Goal: Task Accomplishment & Management: Manage account settings

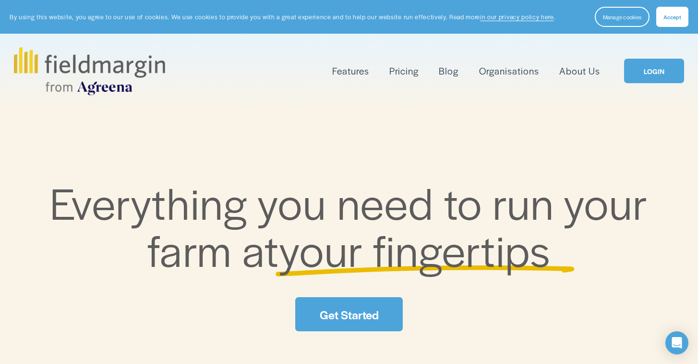
click at [415, 73] on link "Pricing" at bounding box center [404, 71] width 29 height 16
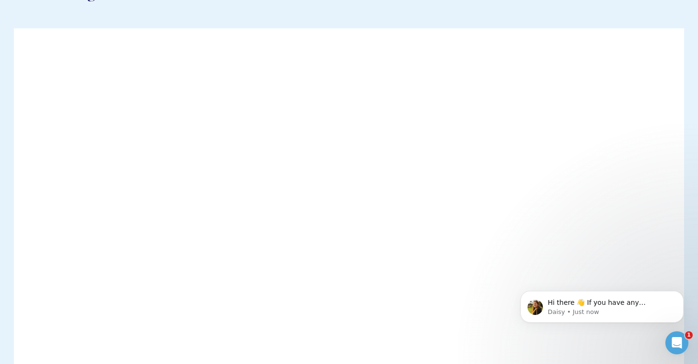
scroll to position [102, 0]
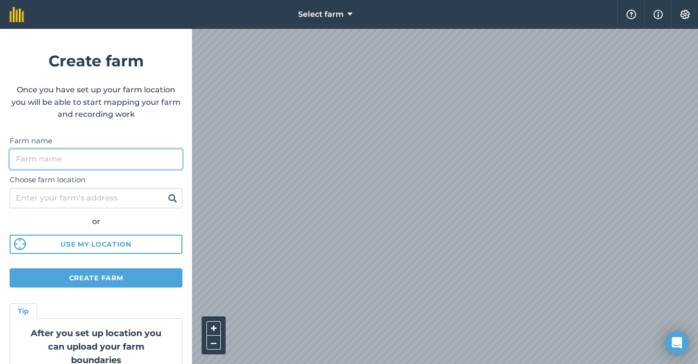
click at [75, 158] on input "Farm name" at bounding box center [96, 159] width 173 height 20
type input "Hopfields"
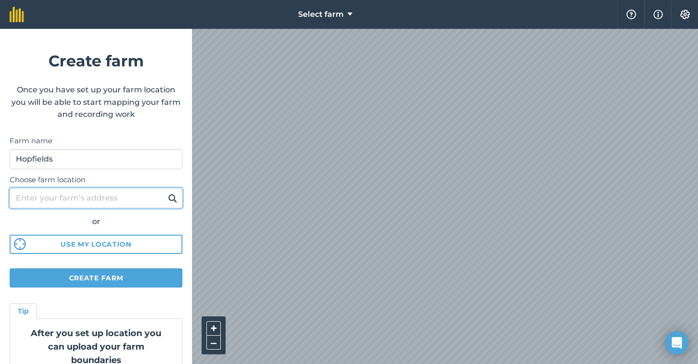
click at [39, 205] on input "Choose farm location" at bounding box center [96, 198] width 173 height 20
type input "l"
click at [90, 281] on button "Create farm" at bounding box center [96, 277] width 173 height 19
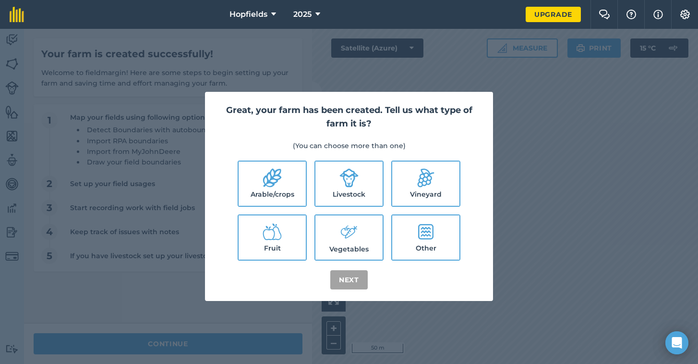
click at [346, 187] on label "Livestock" at bounding box center [349, 183] width 67 height 44
checkbox input "true"
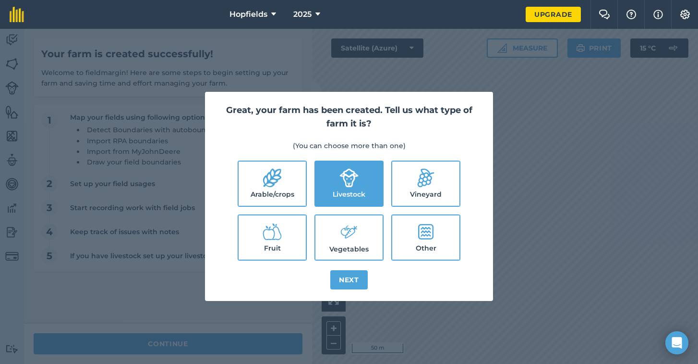
click at [351, 287] on button "Next" at bounding box center [349, 279] width 37 height 19
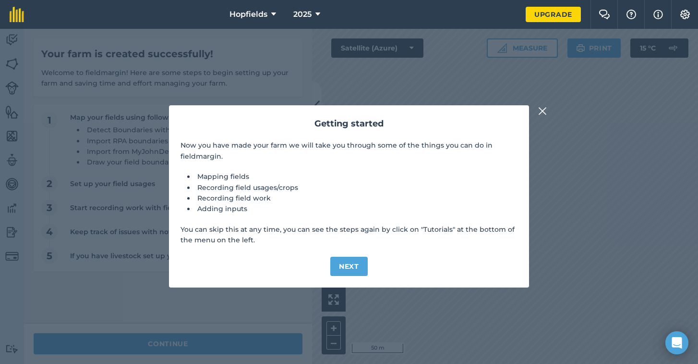
click at [357, 262] on button "Next" at bounding box center [349, 266] width 37 height 19
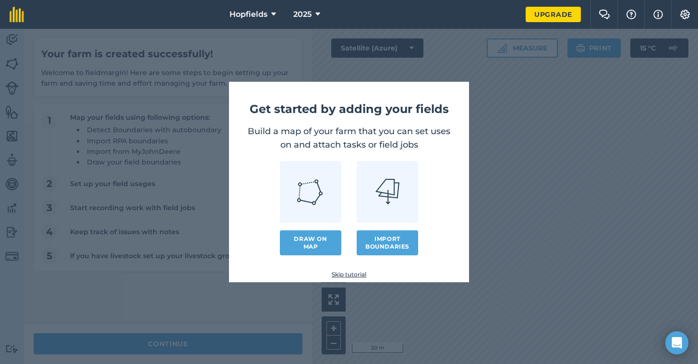
click at [327, 233] on link "Draw on map" at bounding box center [310, 242] width 61 height 25
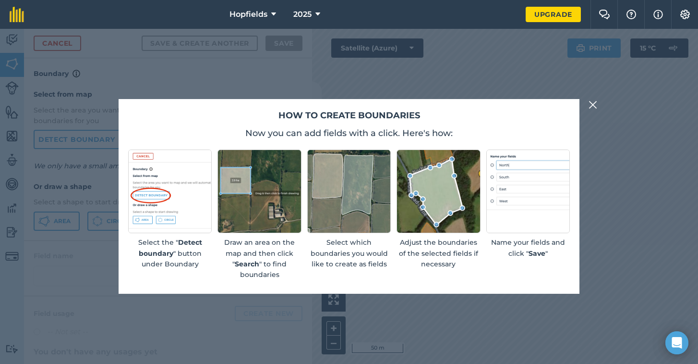
click at [591, 106] on img at bounding box center [593, 105] width 9 height 12
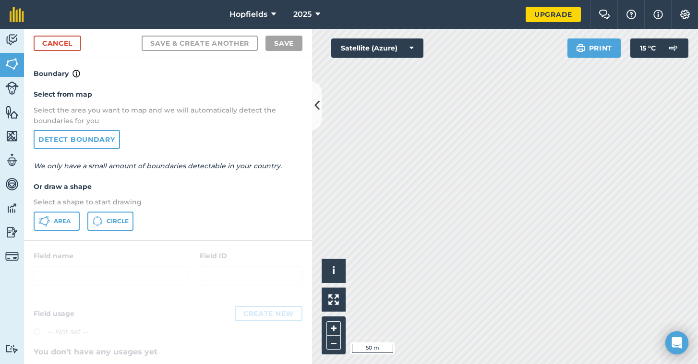
click at [90, 144] on link "Detect boundary" at bounding box center [77, 139] width 86 height 19
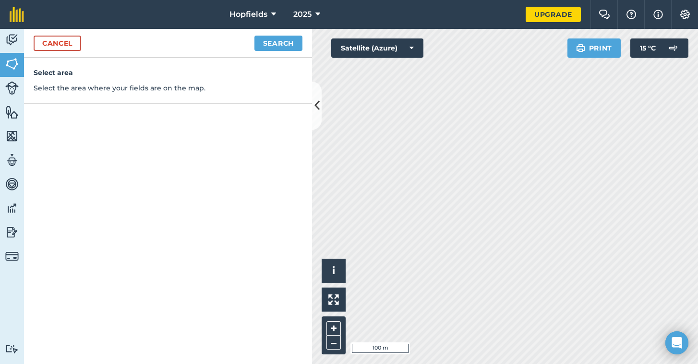
click at [14, 68] on img at bounding box center [11, 64] width 13 height 14
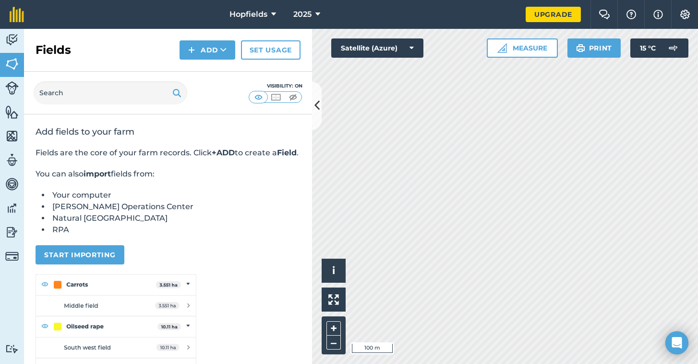
click at [18, 43] on img at bounding box center [11, 40] width 13 height 14
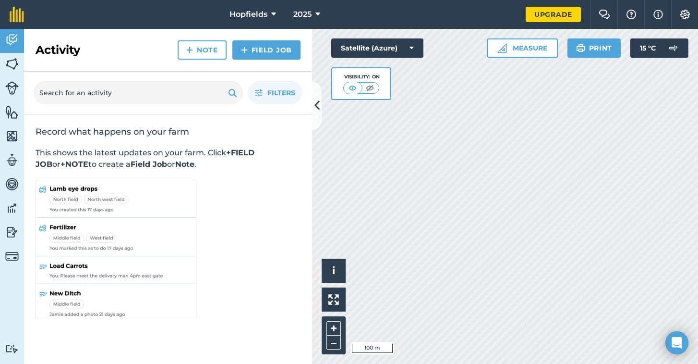
click at [12, 174] on link "Vehicles" at bounding box center [12, 185] width 24 height 24
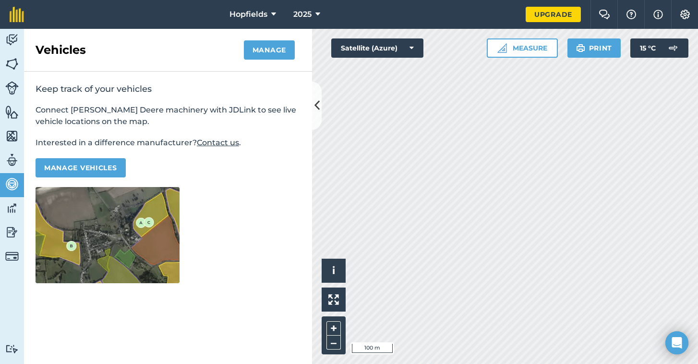
click at [11, 158] on img at bounding box center [11, 160] width 13 height 14
select select "MEMBER"
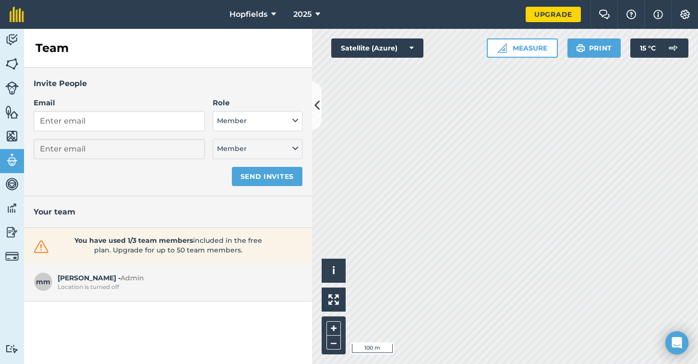
click at [9, 139] on img at bounding box center [11, 136] width 13 height 14
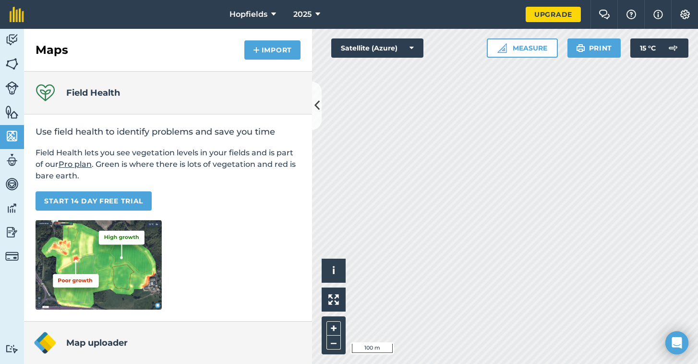
click at [9, 116] on img at bounding box center [11, 112] width 13 height 14
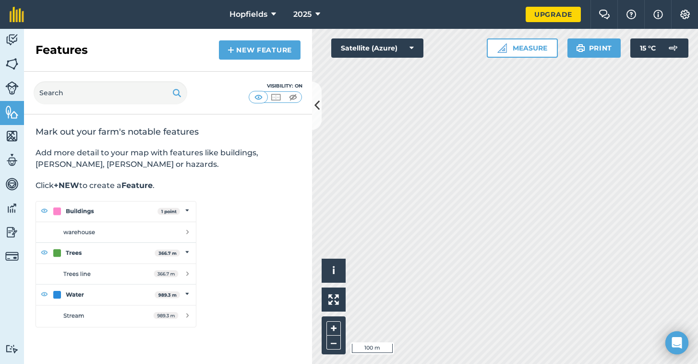
click at [12, 135] on img at bounding box center [11, 136] width 13 height 14
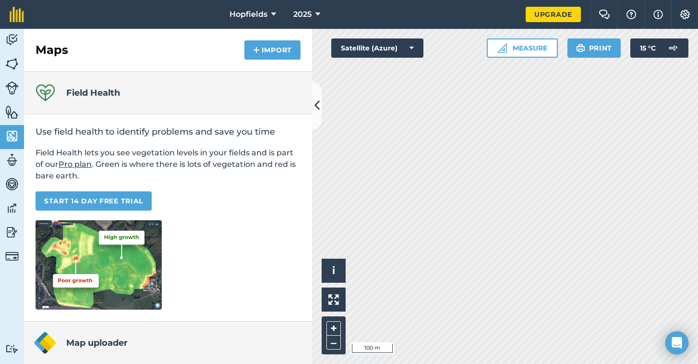
click at [7, 117] on img at bounding box center [11, 112] width 13 height 14
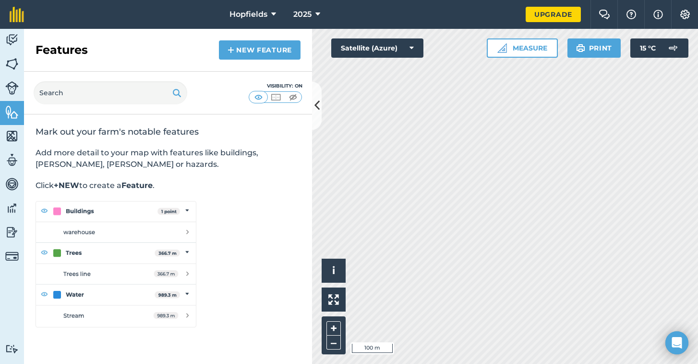
click at [4, 85] on link "Livestock" at bounding box center [12, 89] width 24 height 24
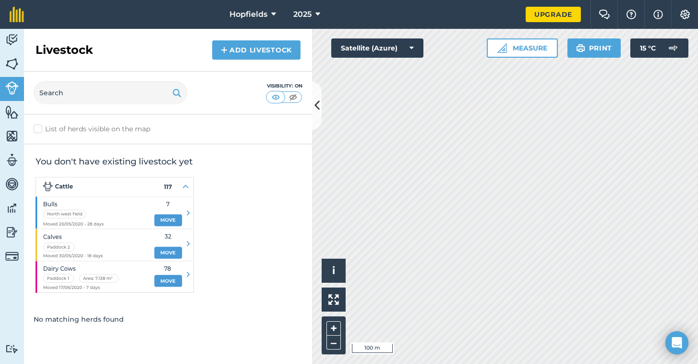
click at [18, 70] on img at bounding box center [11, 64] width 13 height 14
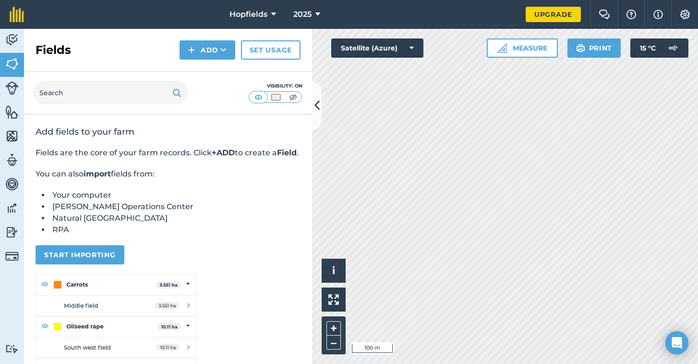
click at [183, 49] on button "Add" at bounding box center [208, 49] width 56 height 19
click at [198, 68] on link "Draw" at bounding box center [207, 71] width 53 height 21
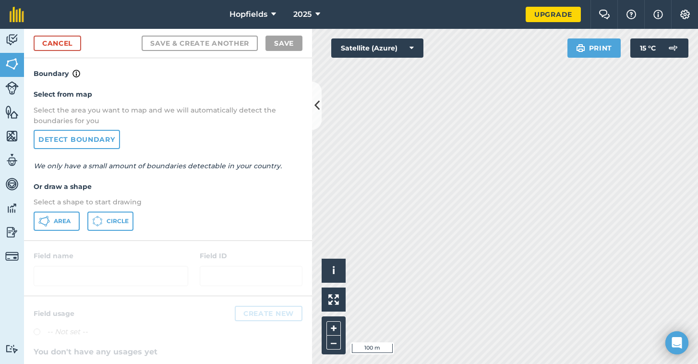
click at [108, 135] on link "Detect boundary" at bounding box center [77, 139] width 86 height 19
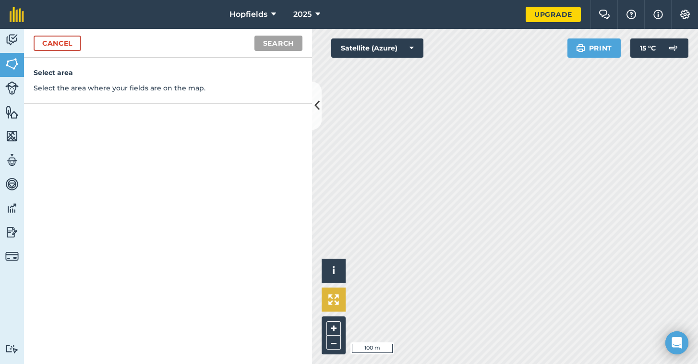
click at [327, 294] on button at bounding box center [334, 299] width 24 height 24
click at [328, 305] on button at bounding box center [334, 299] width 24 height 24
click at [52, 44] on link "Cancel" at bounding box center [58, 43] width 48 height 15
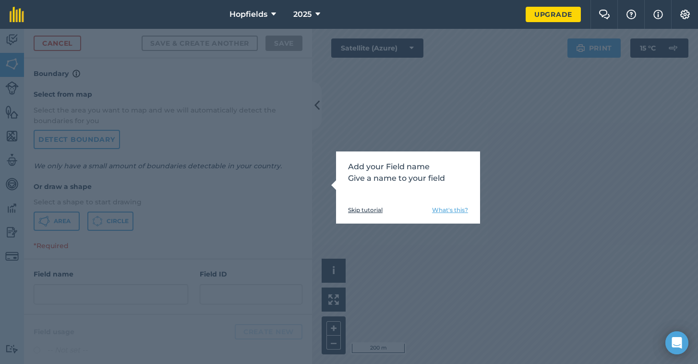
click at [353, 128] on div "Add your Field name Give a name to your field Skip tutorial What's this?" at bounding box center [349, 196] width 698 height 335
click at [541, 219] on div "Add your Field name Give a name to your field Skip tutorial What's this?" at bounding box center [349, 196] width 698 height 335
click at [397, 248] on div "Add your Field name Give a name to your field Skip tutorial What's this?" at bounding box center [349, 196] width 698 height 335
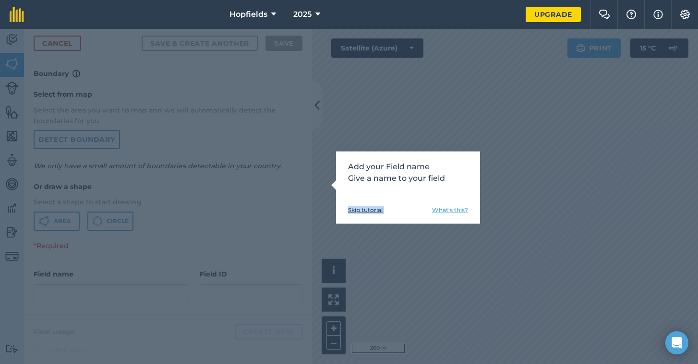
click at [397, 248] on div "Add your Field name Give a name to your field Skip tutorial What's this?" at bounding box center [349, 196] width 698 height 335
click at [475, 269] on div "Add your Field name Give a name to your field Skip tutorial What's this?" at bounding box center [349, 196] width 698 height 335
click at [358, 213] on link "Skip tutorial" at bounding box center [365, 210] width 35 height 8
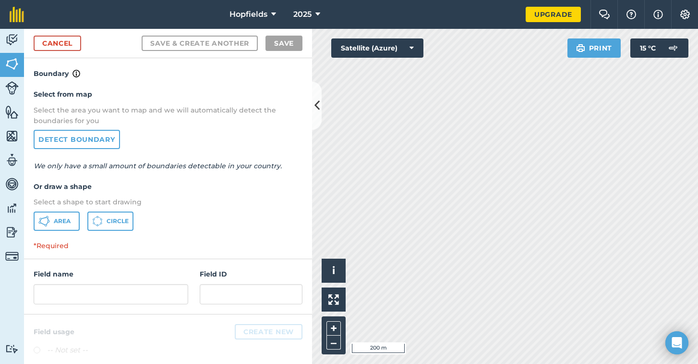
click at [50, 221] on button "Area" at bounding box center [57, 220] width 46 height 19
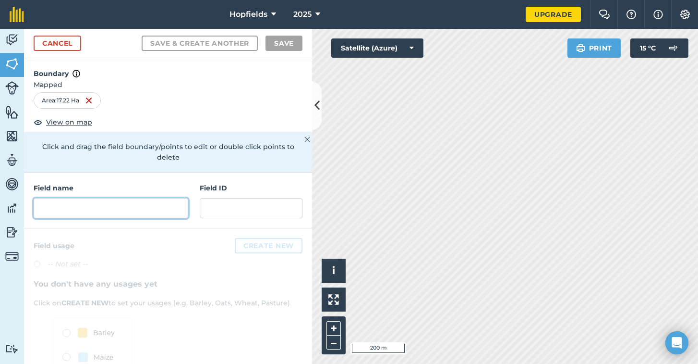
click at [113, 198] on input "text" at bounding box center [111, 208] width 155 height 20
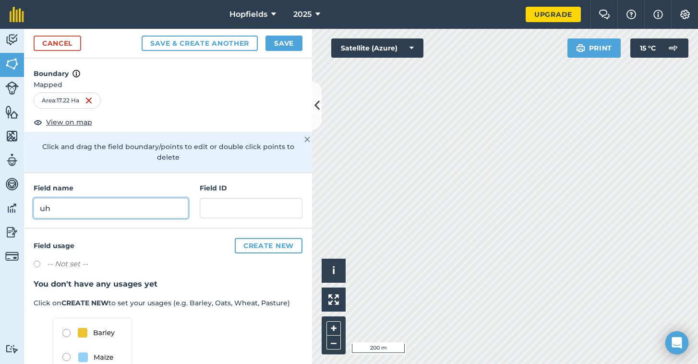
type input "u"
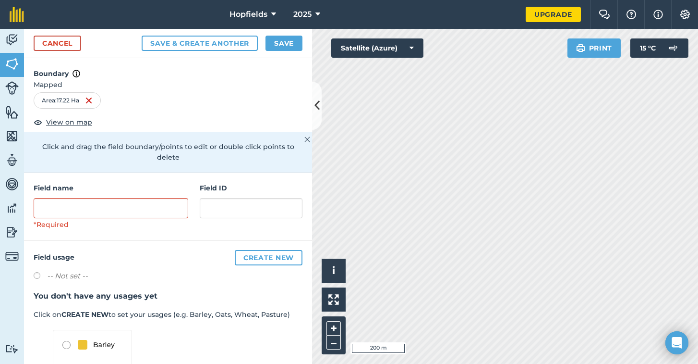
click at [64, 48] on link "Cancel" at bounding box center [58, 43] width 48 height 15
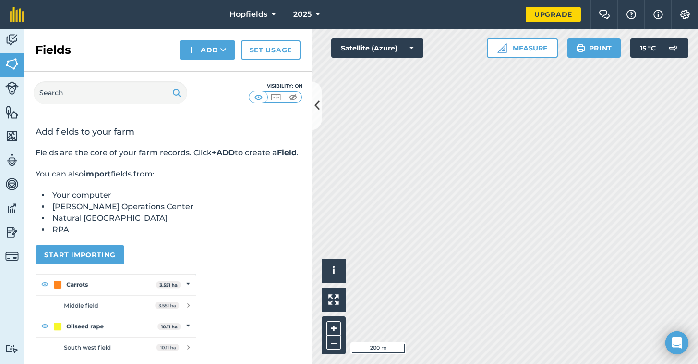
click at [201, 60] on div "Fields Add Set usage" at bounding box center [168, 50] width 288 height 43
click at [201, 50] on button "Add" at bounding box center [208, 49] width 56 height 19
click at [205, 70] on link "Draw" at bounding box center [207, 71] width 53 height 21
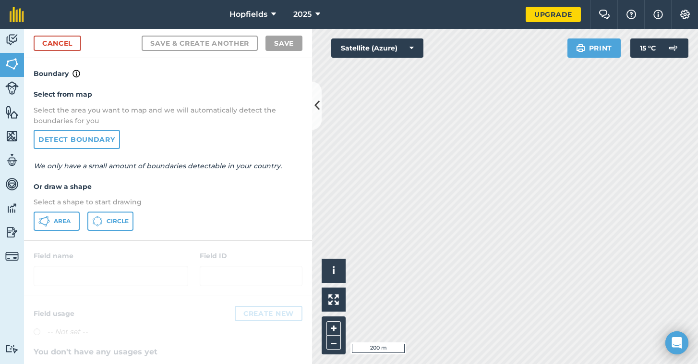
click at [55, 224] on button "Area" at bounding box center [57, 220] width 46 height 19
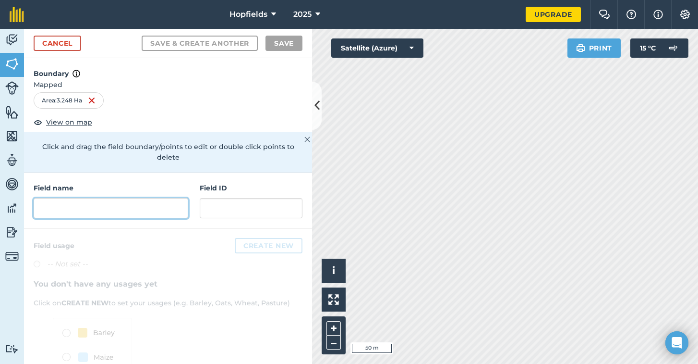
click at [139, 198] on input "text" at bounding box center [111, 208] width 155 height 20
click at [175, 198] on input "text" at bounding box center [111, 208] width 155 height 20
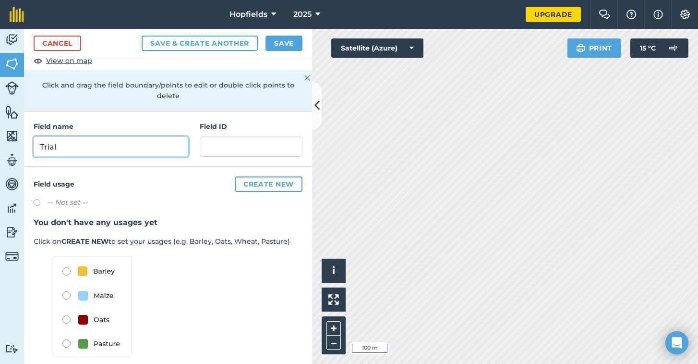
scroll to position [61, 0]
type input "Trial"
click at [41, 199] on label at bounding box center [40, 204] width 13 height 10
radio input "true"
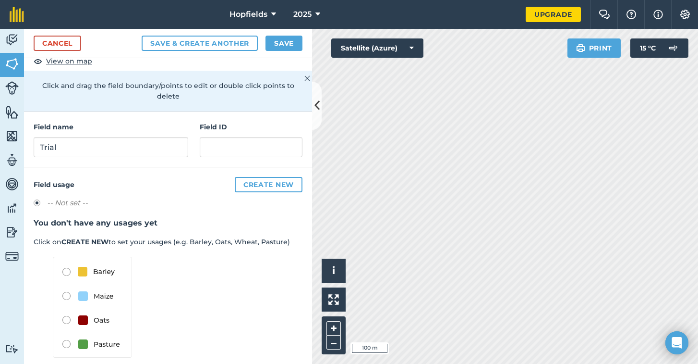
click at [41, 199] on label at bounding box center [40, 204] width 13 height 10
click at [36, 199] on label at bounding box center [40, 204] width 13 height 10
click at [243, 177] on button "Create new" at bounding box center [269, 184] width 68 height 15
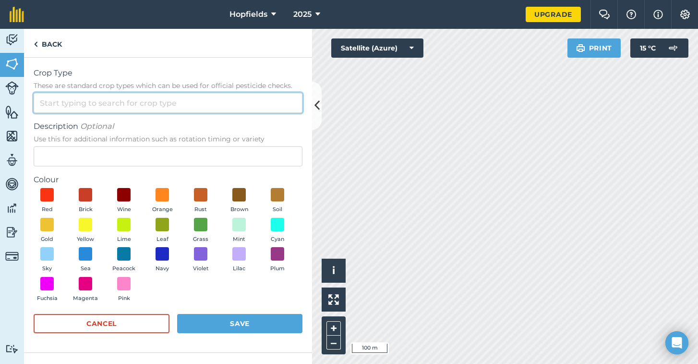
click at [99, 106] on input "Crop Type These are standard crop types which can be used for official pesticid…" at bounding box center [168, 103] width 269 height 20
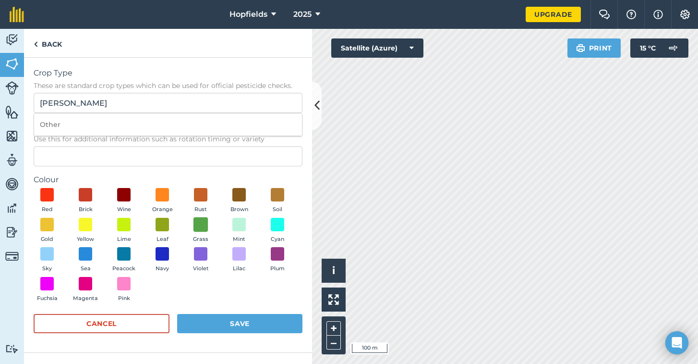
click at [201, 227] on span at bounding box center [201, 224] width 15 height 15
click at [252, 314] on button "Save" at bounding box center [239, 323] width 125 height 19
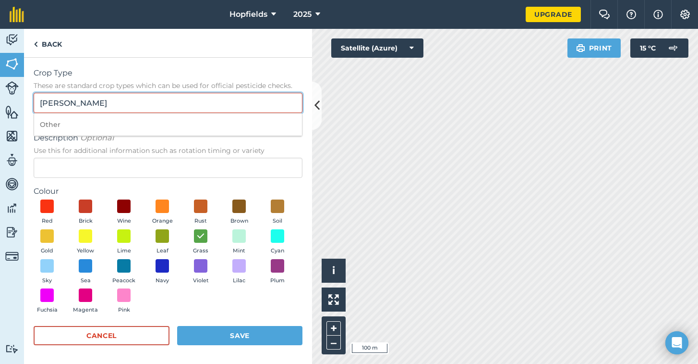
click at [172, 107] on input "MILLET-SHIROHIE" at bounding box center [168, 103] width 269 height 20
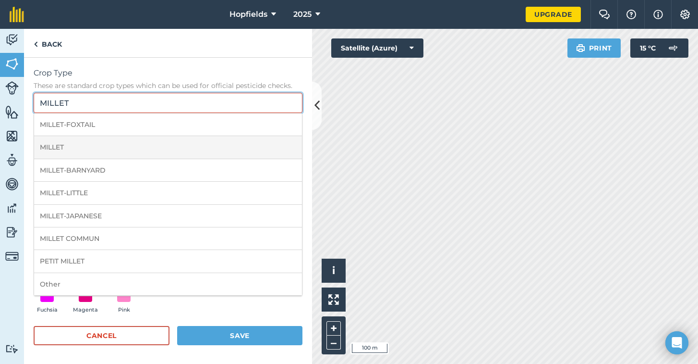
type input "MILLET"
click at [103, 145] on li "MILLET" at bounding box center [168, 147] width 268 height 23
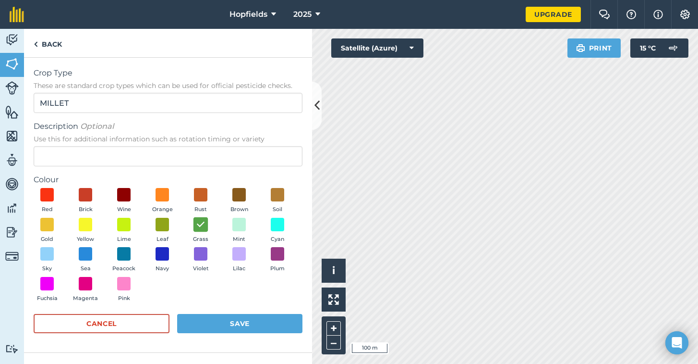
click at [202, 223] on img at bounding box center [201, 224] width 10 height 12
click at [224, 322] on button "Save" at bounding box center [239, 323] width 125 height 19
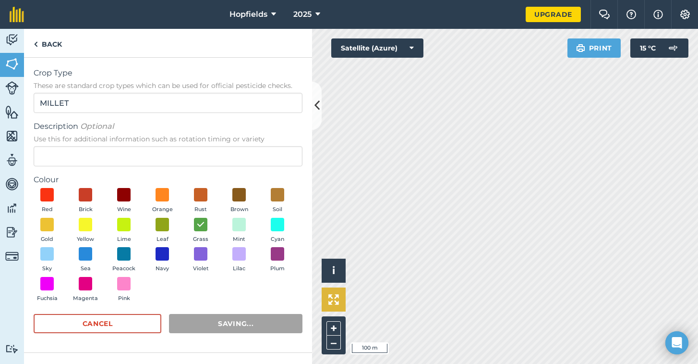
radio input "false"
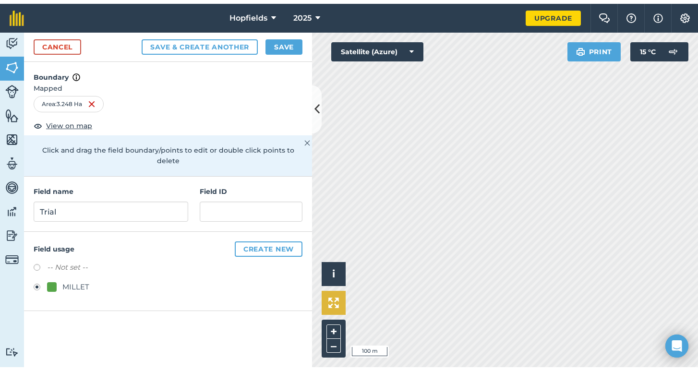
scroll to position [0, 0]
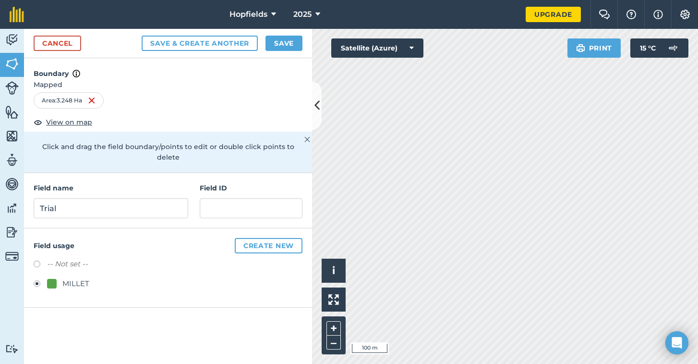
click at [277, 48] on button "Save" at bounding box center [284, 43] width 37 height 15
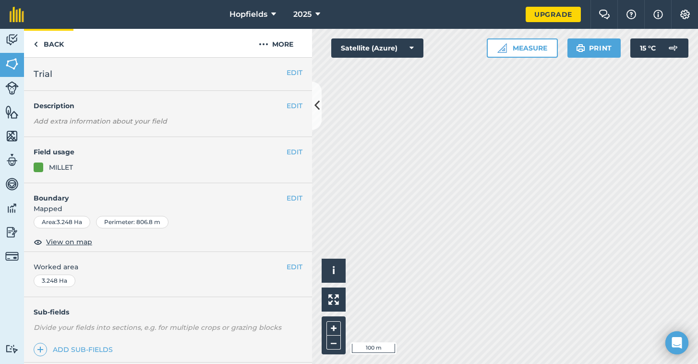
click at [43, 49] on link "Back" at bounding box center [48, 43] width 49 height 28
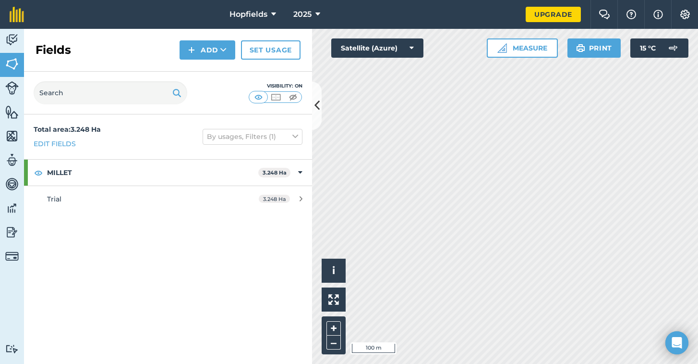
click at [205, 50] on button "Add" at bounding box center [208, 49] width 56 height 19
click at [199, 68] on link "Draw" at bounding box center [207, 71] width 53 height 21
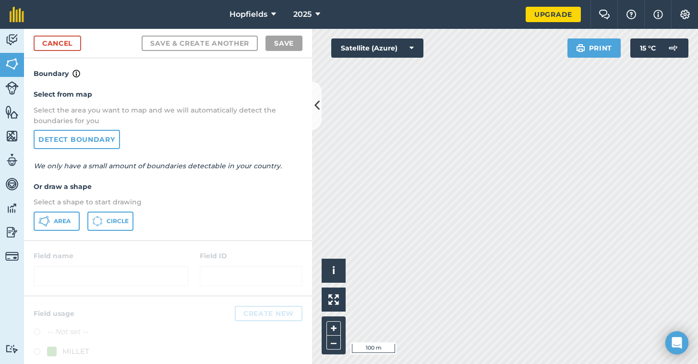
click at [70, 220] on span "Area" at bounding box center [62, 221] width 17 height 8
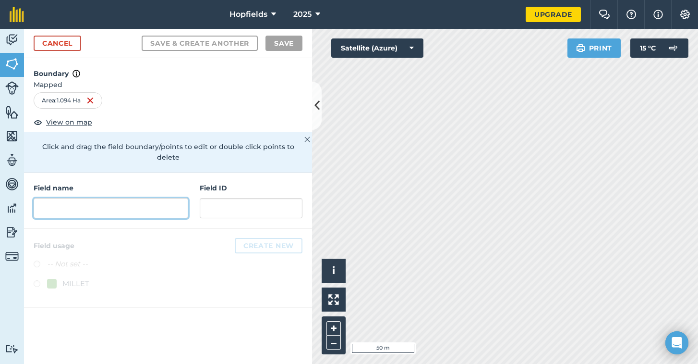
click at [76, 200] on input "text" at bounding box center [111, 208] width 155 height 20
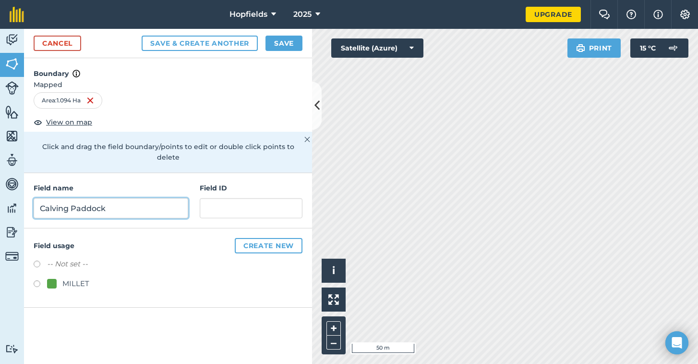
type input "Calving Paddock"
click at [257, 238] on button "Create new" at bounding box center [269, 245] width 68 height 15
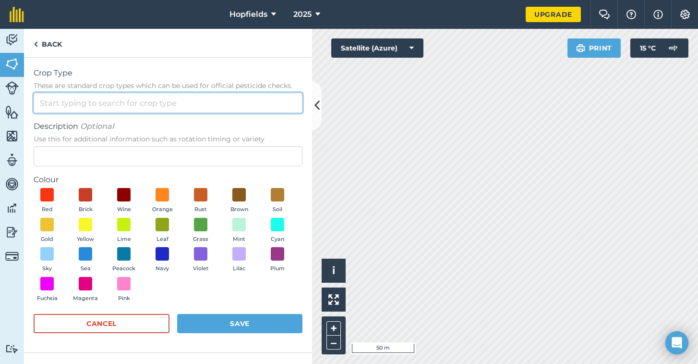
click at [83, 102] on input "Crop Type These are standard crop types which can be used for official pesticid…" at bounding box center [168, 103] width 269 height 20
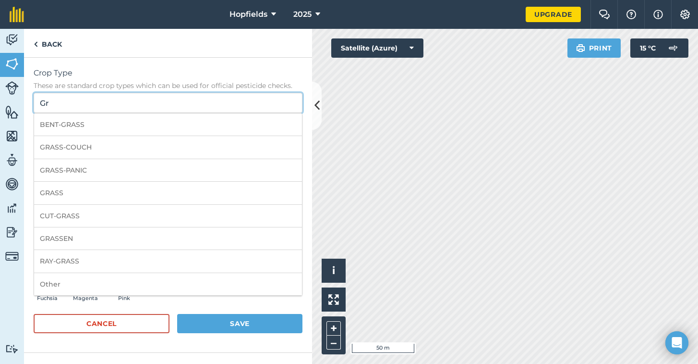
type input "G"
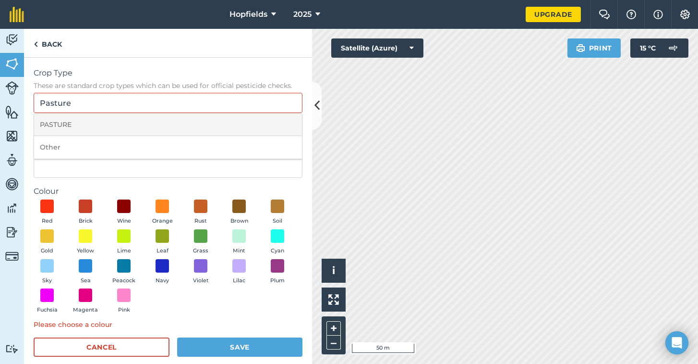
click at [59, 125] on li "PASTURE" at bounding box center [168, 124] width 268 height 23
type input "PASTURE"
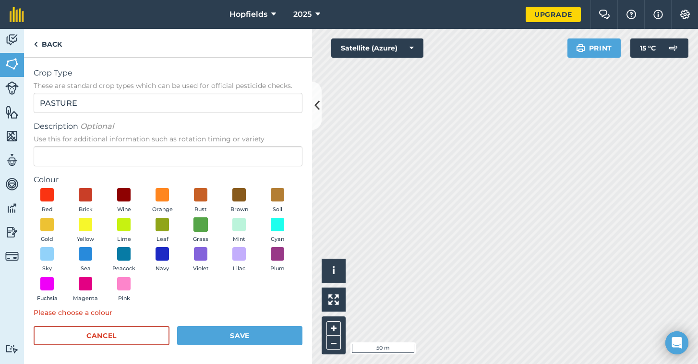
click at [207, 223] on span at bounding box center [201, 224] width 15 height 15
click at [222, 330] on button "Save" at bounding box center [239, 335] width 125 height 19
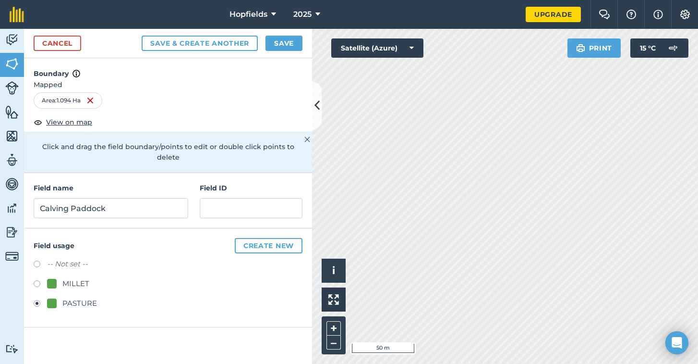
click at [276, 40] on button "Save" at bounding box center [284, 43] width 37 height 15
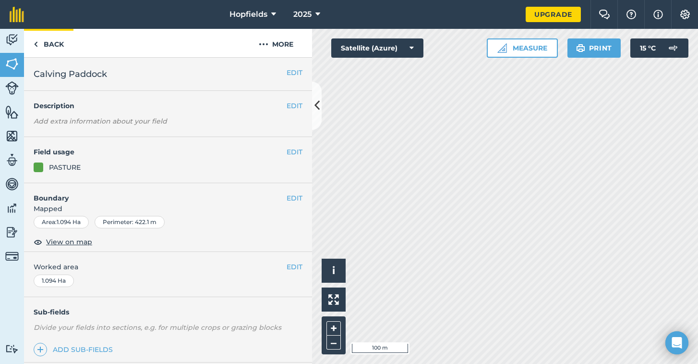
click at [48, 39] on link "Back" at bounding box center [48, 43] width 49 height 28
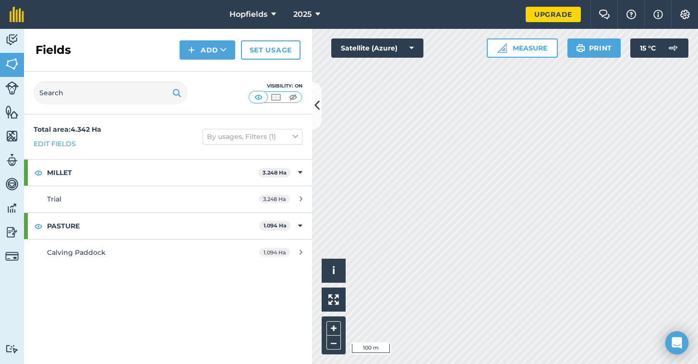
click at [213, 43] on button "Add" at bounding box center [208, 49] width 56 height 19
click at [203, 71] on link "Draw" at bounding box center [207, 71] width 53 height 21
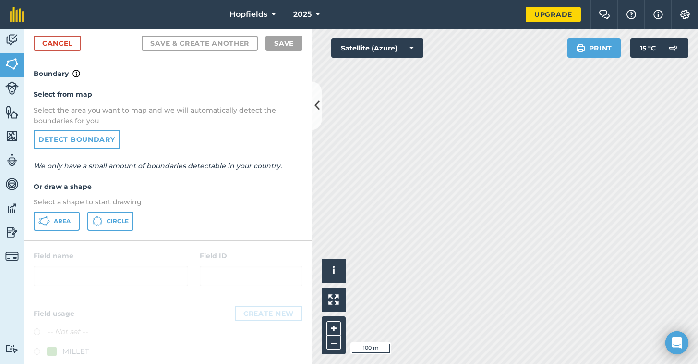
click at [45, 217] on icon at bounding box center [44, 221] width 12 height 12
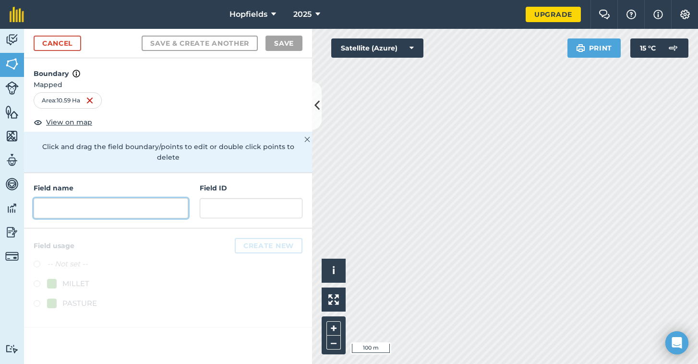
click at [144, 198] on input "text" at bounding box center [111, 208] width 155 height 20
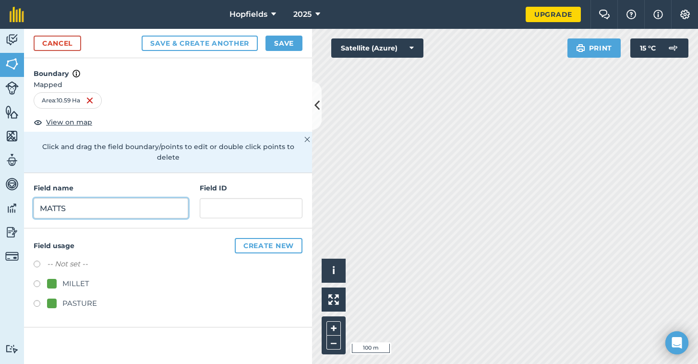
type input "MATTS"
click at [271, 238] on button "Create new" at bounding box center [269, 245] width 68 height 15
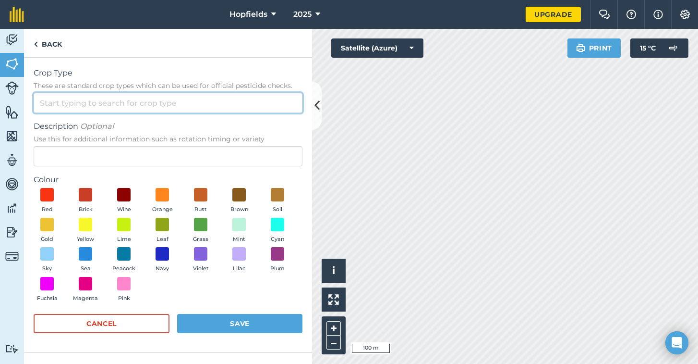
click at [90, 103] on input "Crop Type These are standard crop types which can be used for official pesticid…" at bounding box center [168, 103] width 269 height 20
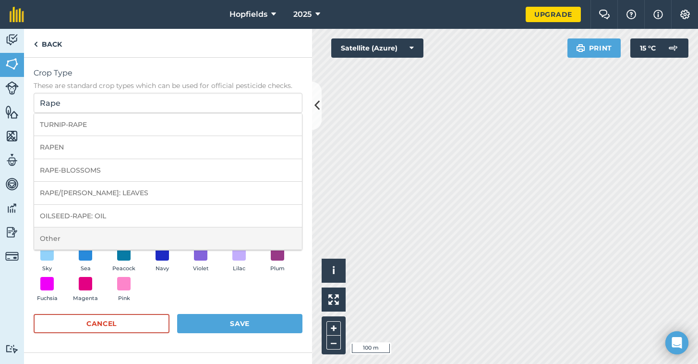
click at [56, 231] on li "Other" at bounding box center [168, 238] width 268 height 23
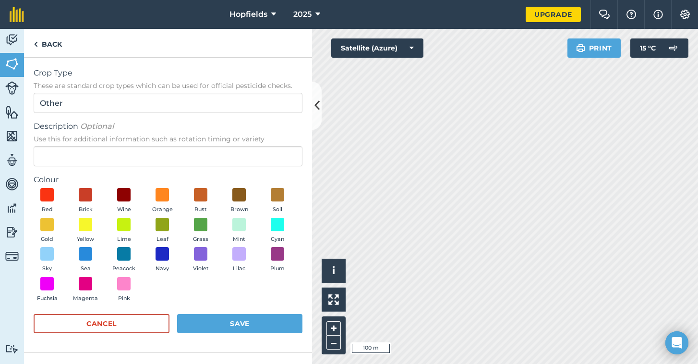
click at [111, 114] on form "Crop Type These are standard crop types which can be used for official pesticid…" at bounding box center [168, 204] width 269 height 275
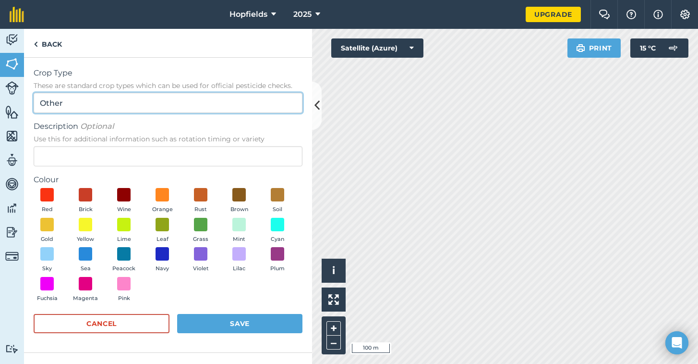
click at [111, 112] on input "Other" at bounding box center [168, 103] width 269 height 20
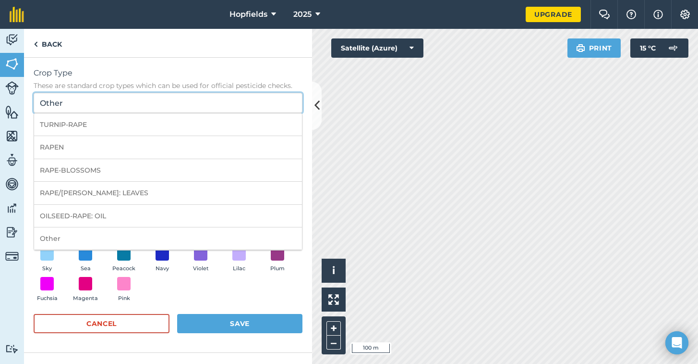
click at [111, 112] on input "Other" at bounding box center [168, 103] width 269 height 20
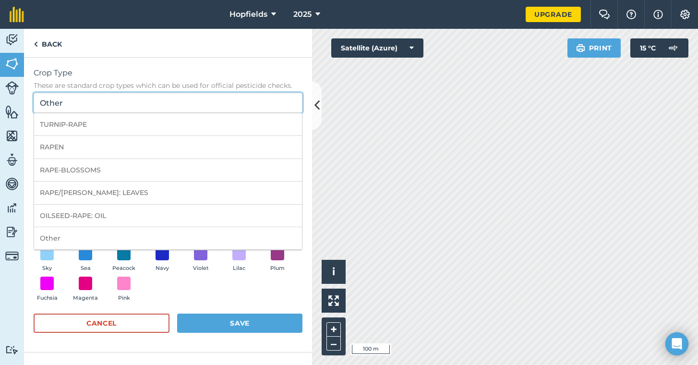
click at [120, 104] on input "Other" at bounding box center [168, 103] width 269 height 20
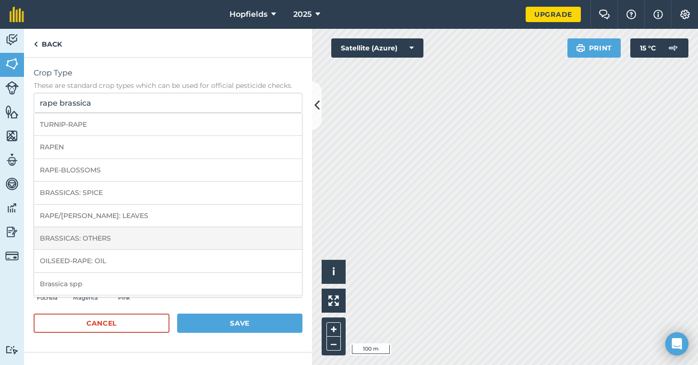
click at [99, 235] on li "BRASSICAS: OTHERS" at bounding box center [168, 238] width 268 height 23
type input "BRASSICAS: OTHERS"
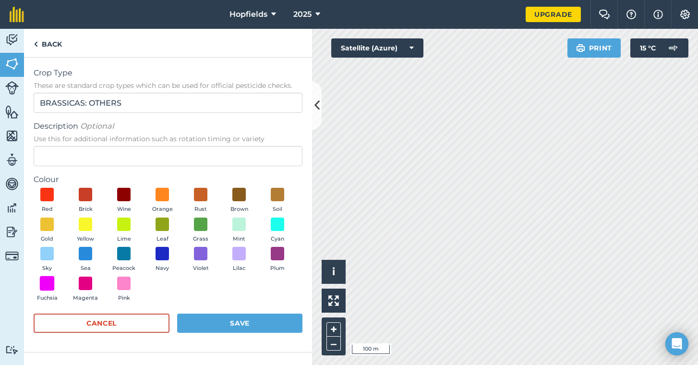
click at [47, 284] on span at bounding box center [47, 283] width 15 height 15
click at [235, 323] on button "Save" at bounding box center [239, 323] width 125 height 19
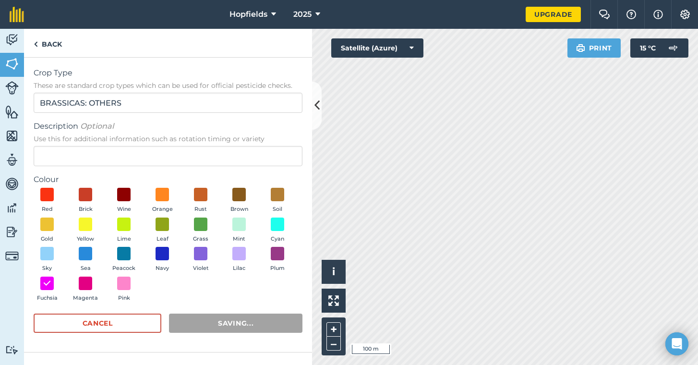
radio input "true"
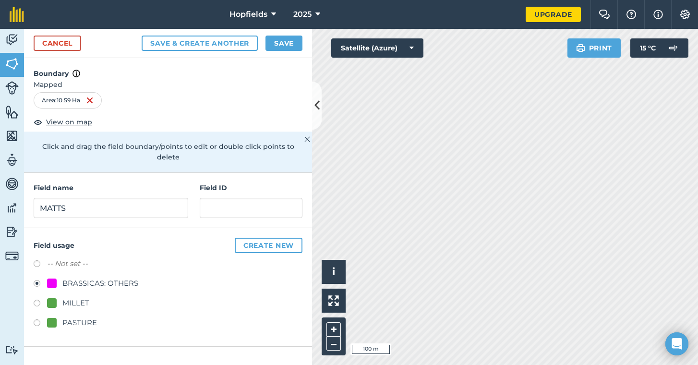
click at [293, 44] on button "Save" at bounding box center [284, 43] width 37 height 15
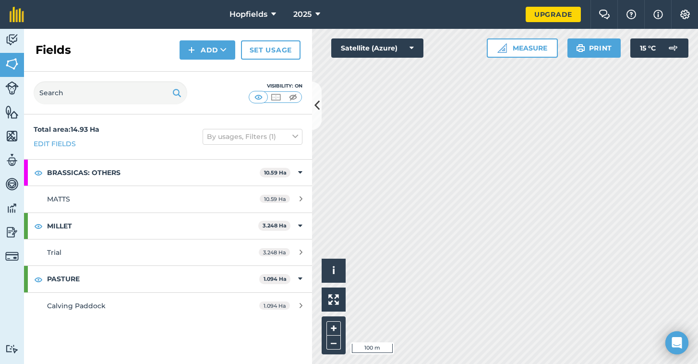
click at [195, 49] on img at bounding box center [191, 50] width 7 height 12
click at [202, 80] on link "Draw" at bounding box center [207, 71] width 53 height 21
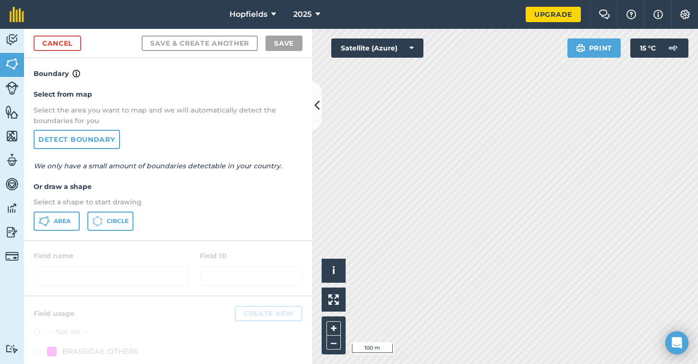
click at [57, 220] on span "Area" at bounding box center [62, 221] width 17 height 8
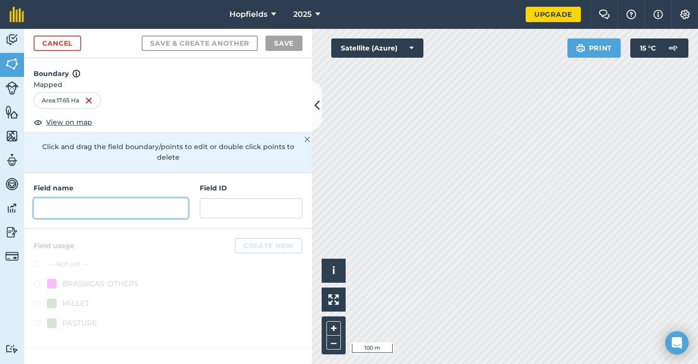
click at [105, 198] on input "text" at bounding box center [111, 208] width 155 height 20
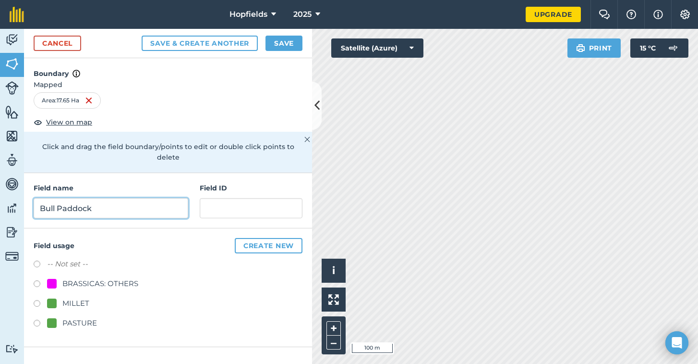
type input "Bull Paddock"
drag, startPoint x: 105, startPoint y: 198, endPoint x: 247, endPoint y: 235, distance: 146.8
click at [247, 238] on button "Create new" at bounding box center [269, 245] width 68 height 15
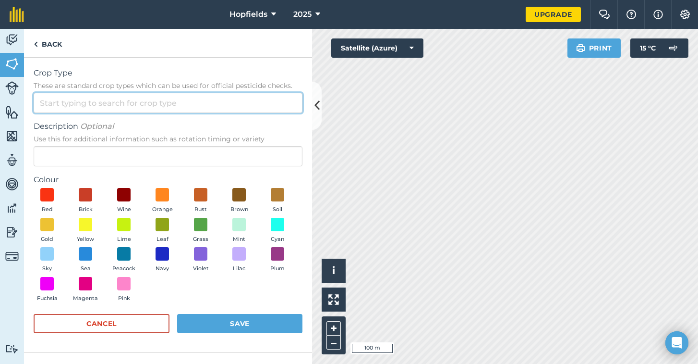
click at [98, 102] on input "Crop Type These are standard crop types which can be used for official pesticid…" at bounding box center [168, 103] width 269 height 20
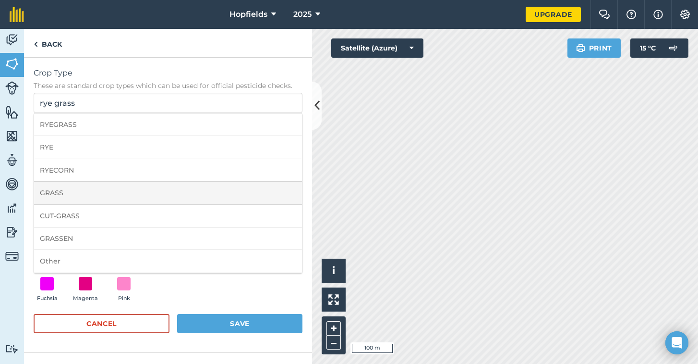
click at [60, 200] on li "GRASS" at bounding box center [168, 193] width 268 height 23
type input "GRASS"
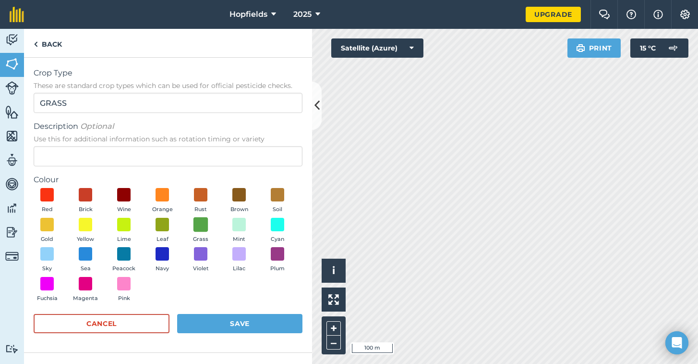
click at [203, 226] on span at bounding box center [201, 224] width 15 height 15
click at [210, 318] on button "Save" at bounding box center [239, 323] width 125 height 19
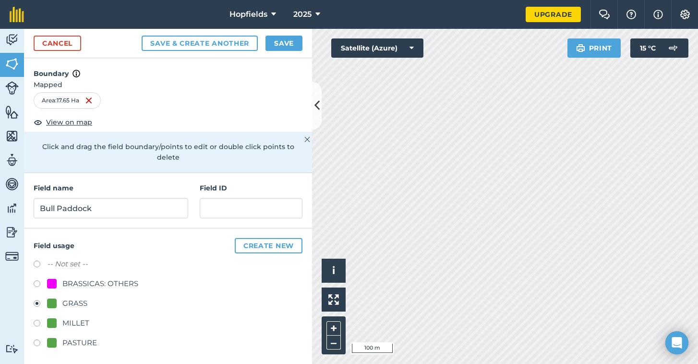
click at [283, 48] on button "Save" at bounding box center [284, 43] width 37 height 15
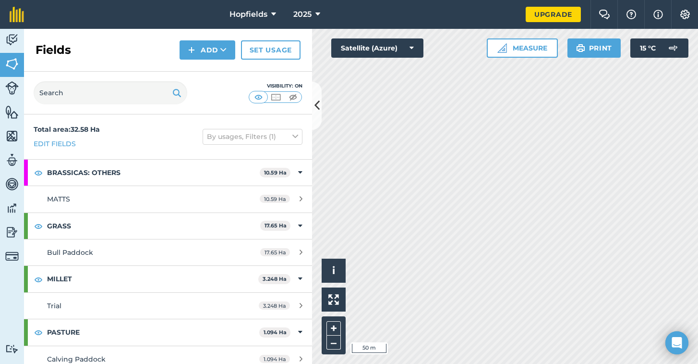
click at [213, 51] on button "Add" at bounding box center [208, 49] width 56 height 19
click at [210, 72] on link "Draw" at bounding box center [207, 71] width 53 height 21
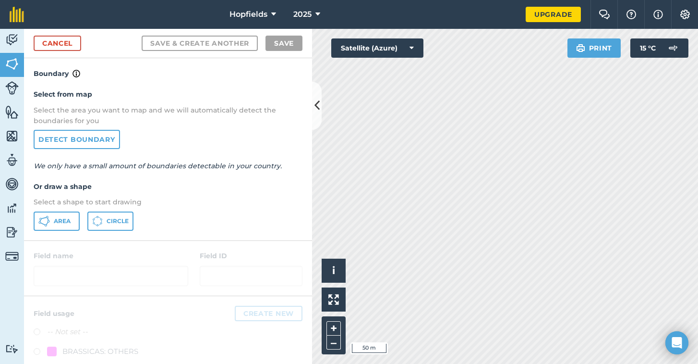
click at [53, 225] on button "Area" at bounding box center [57, 220] width 46 height 19
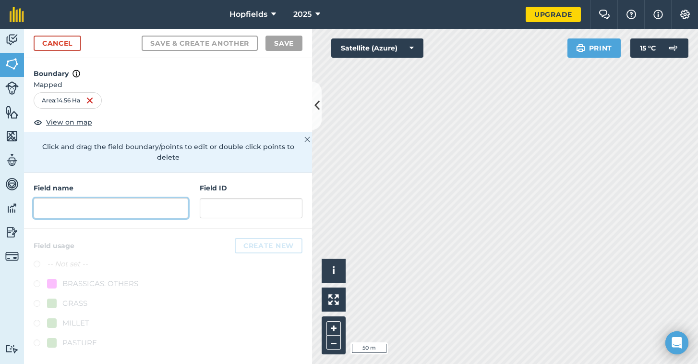
click at [144, 198] on input "text" at bounding box center [111, 208] width 155 height 20
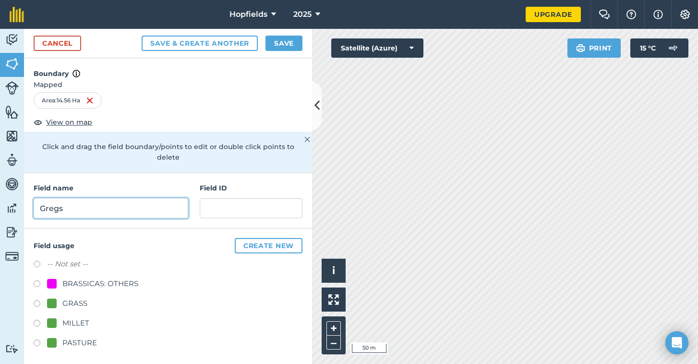
type input "Gregs"
click at [253, 238] on button "Create new" at bounding box center [269, 245] width 68 height 15
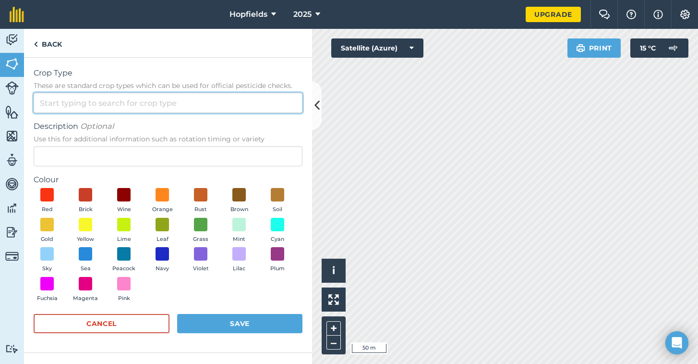
click at [147, 104] on input "Crop Type These are standard crop types which can be used for official pesticid…" at bounding box center [168, 103] width 269 height 20
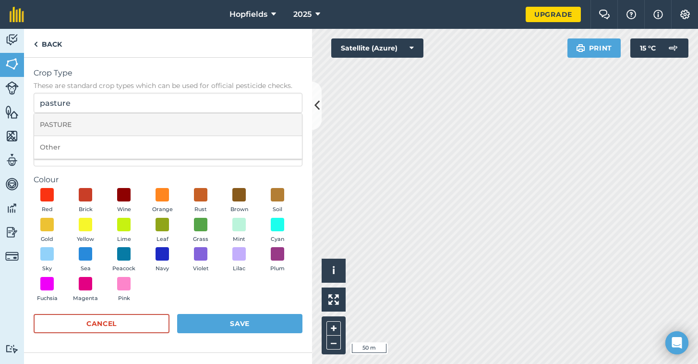
click at [82, 130] on li "PASTURE" at bounding box center [168, 124] width 268 height 23
type input "PASTURE"
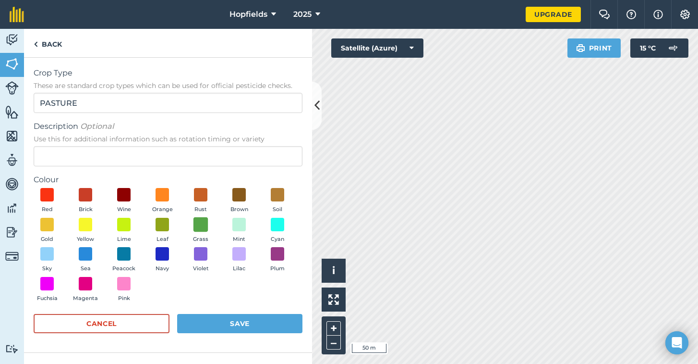
click at [204, 226] on span at bounding box center [201, 224] width 15 height 15
click at [210, 323] on button "Save" at bounding box center [239, 323] width 125 height 19
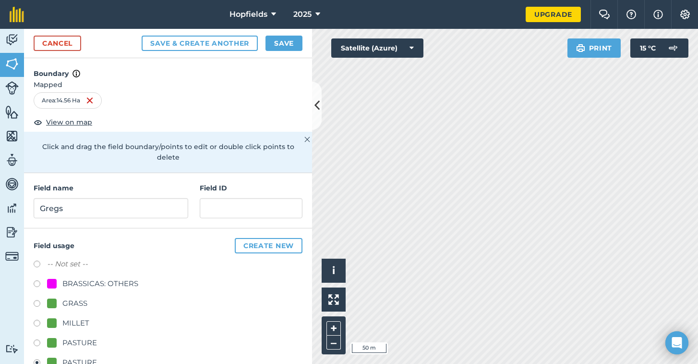
click at [291, 45] on button "Save" at bounding box center [284, 43] width 37 height 15
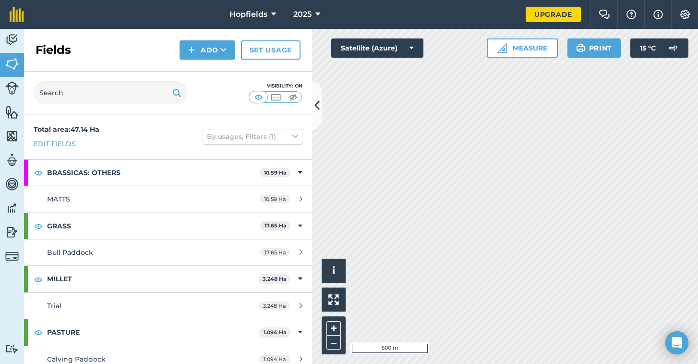
click at [221, 44] on button "Add" at bounding box center [208, 49] width 56 height 19
click at [190, 70] on link "Draw" at bounding box center [207, 71] width 53 height 21
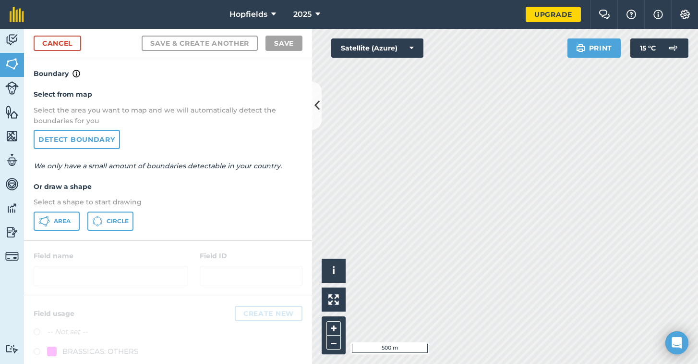
click at [53, 221] on button "Area" at bounding box center [57, 220] width 46 height 19
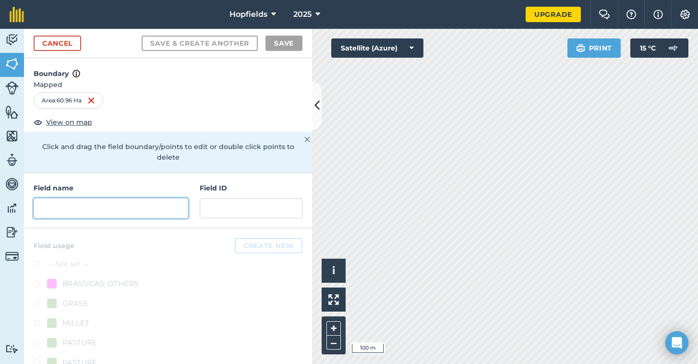
click at [86, 198] on input "text" at bounding box center [111, 208] width 155 height 20
click at [176, 198] on input "text" at bounding box center [111, 208] width 155 height 20
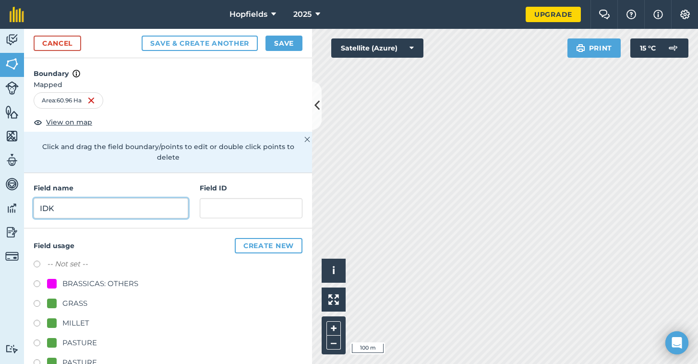
type input "IDK"
click at [254, 238] on button "Create new" at bounding box center [269, 245] width 68 height 15
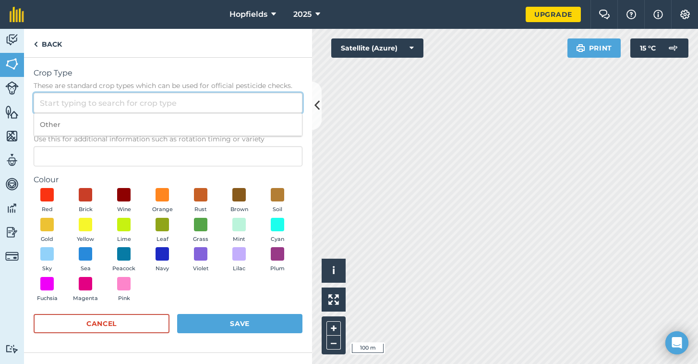
click at [150, 105] on input "Crop Type These are standard crop types which can be used for official pesticid…" at bounding box center [168, 103] width 269 height 20
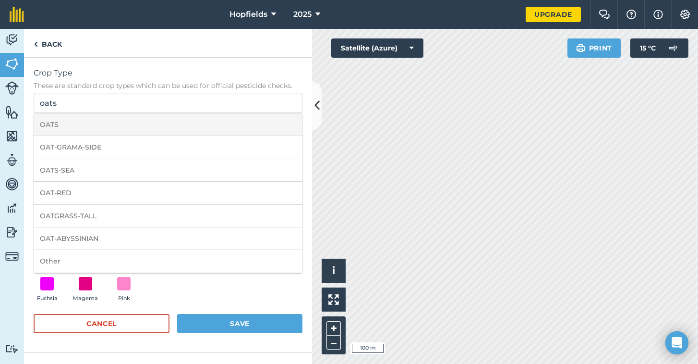
click at [90, 126] on li "OATS" at bounding box center [168, 124] width 268 height 23
type input "OATS"
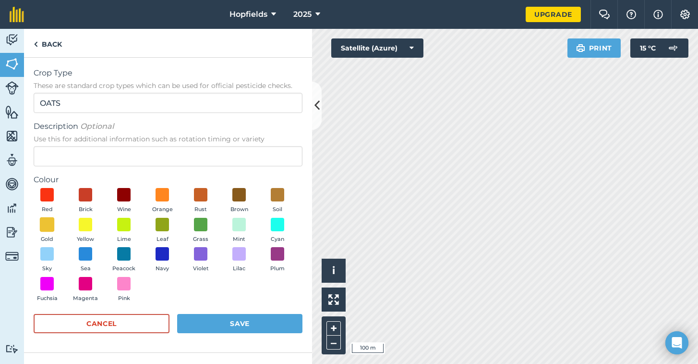
click at [51, 224] on span at bounding box center [47, 224] width 15 height 15
click at [234, 321] on button "Save" at bounding box center [239, 323] width 125 height 19
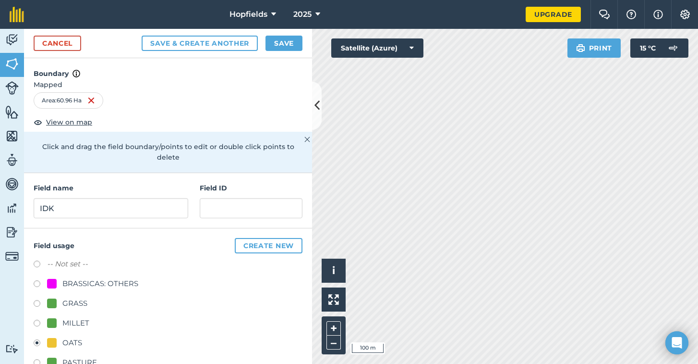
click at [292, 47] on button "Save" at bounding box center [284, 43] width 37 height 15
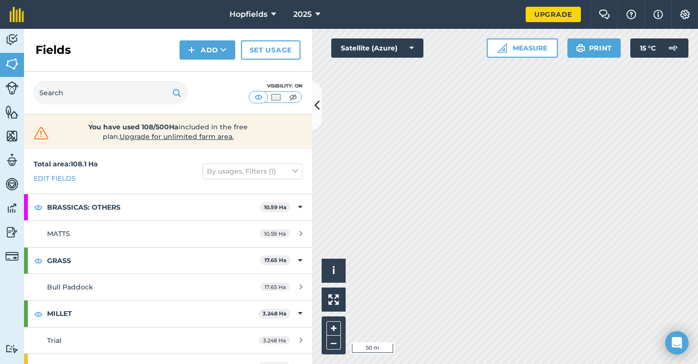
click at [210, 53] on button "Add" at bounding box center [208, 49] width 56 height 19
click at [195, 73] on link "Draw" at bounding box center [207, 71] width 53 height 21
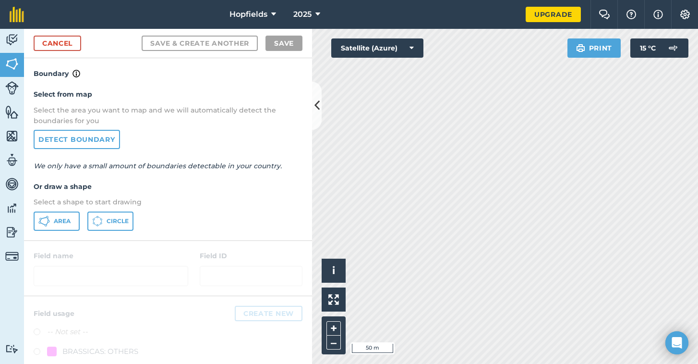
click at [53, 220] on button "Area" at bounding box center [57, 220] width 46 height 19
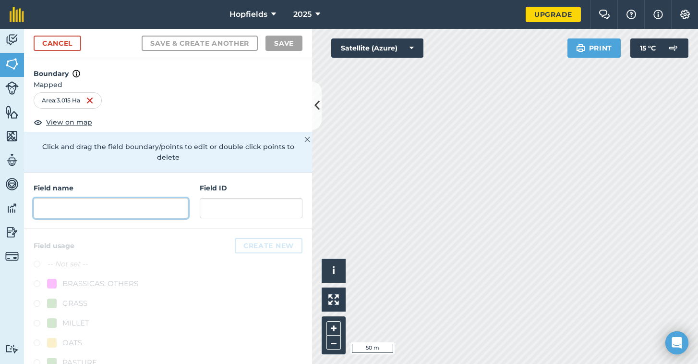
click at [116, 198] on input "text" at bounding box center [111, 208] width 155 height 20
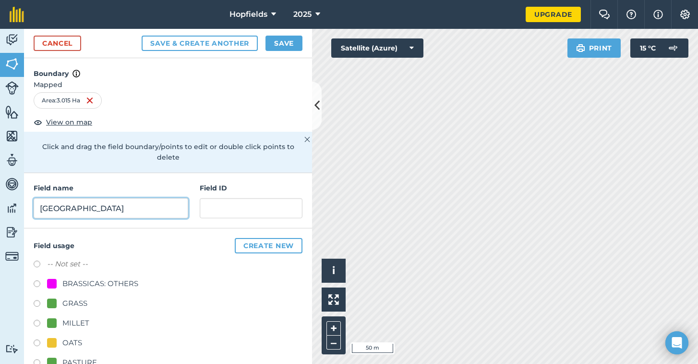
type input "Grannys Hill"
click at [279, 238] on button "Create new" at bounding box center [269, 245] width 68 height 15
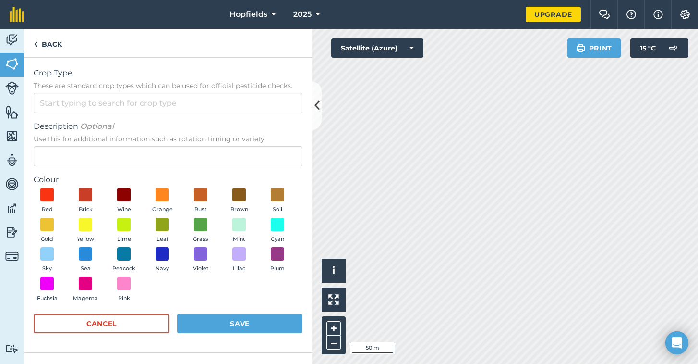
click at [209, 227] on button "Grass" at bounding box center [200, 231] width 27 height 26
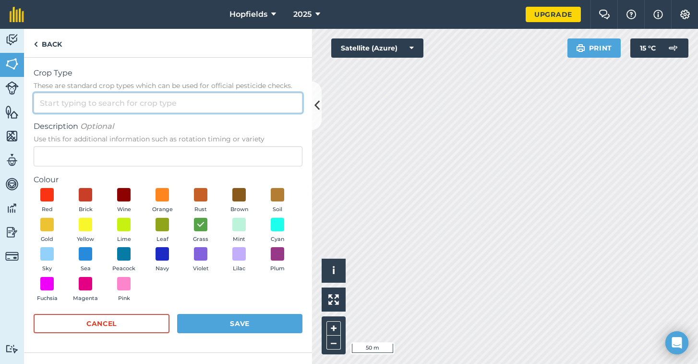
click at [151, 95] on input "Crop Type These are standard crop types which can be used for official pesticid…" at bounding box center [168, 103] width 269 height 20
type input "g"
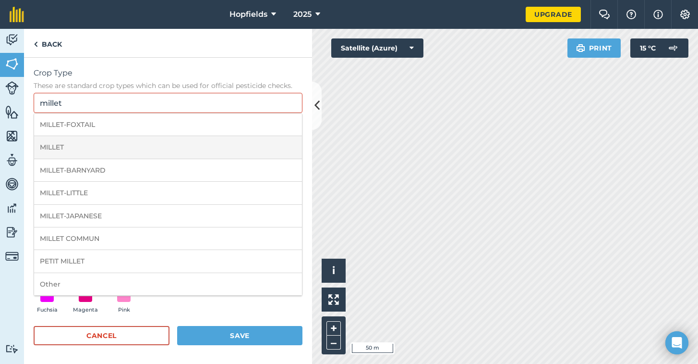
click at [99, 140] on li "MILLET" at bounding box center [168, 147] width 268 height 23
type input "MILLET"
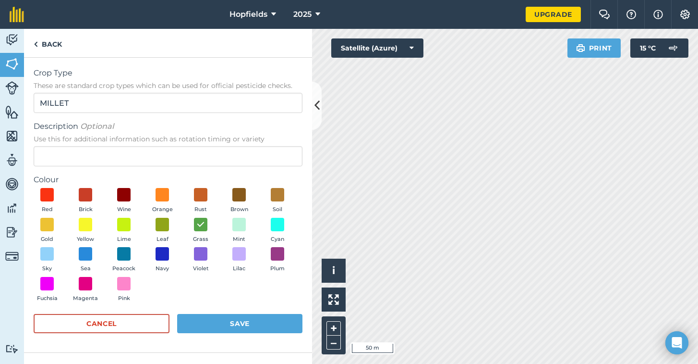
click at [233, 321] on button "Save" at bounding box center [239, 323] width 125 height 19
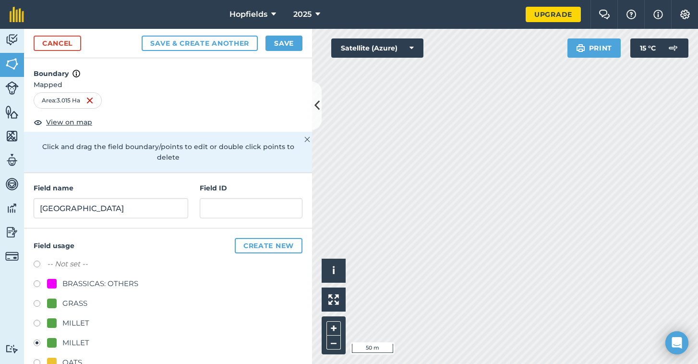
click at [289, 48] on button "Save" at bounding box center [284, 43] width 37 height 15
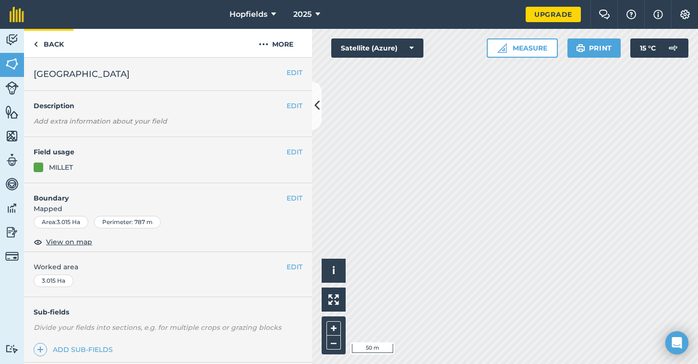
click at [27, 44] on link "Back" at bounding box center [48, 43] width 49 height 28
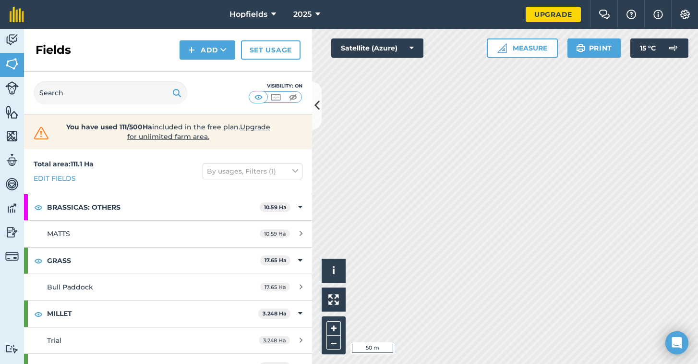
click at [221, 50] on icon at bounding box center [224, 50] width 6 height 10
click at [221, 74] on link "Draw" at bounding box center [207, 71] width 53 height 21
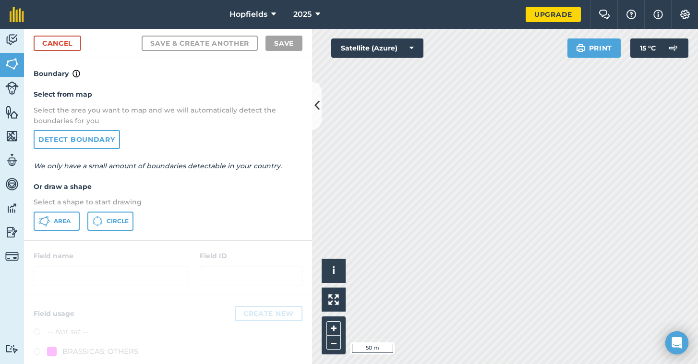
click at [50, 221] on button "Area" at bounding box center [57, 220] width 46 height 19
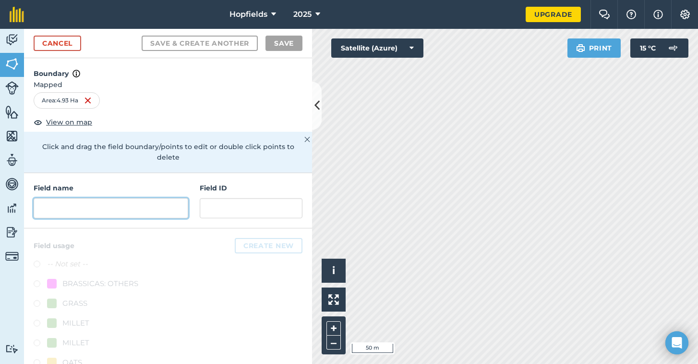
click at [106, 200] on input "text" at bounding box center [111, 208] width 155 height 20
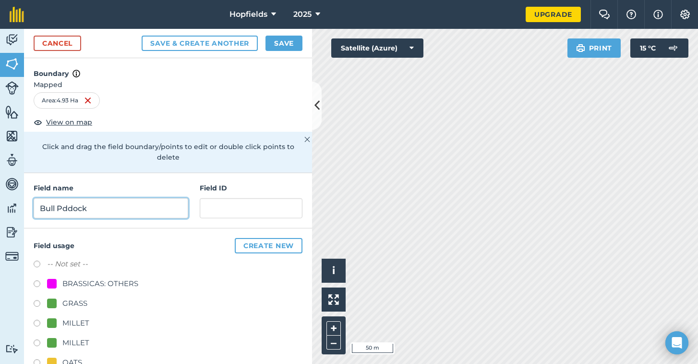
type input "Bull Pddock"
click at [259, 238] on button "Create new" at bounding box center [269, 245] width 68 height 15
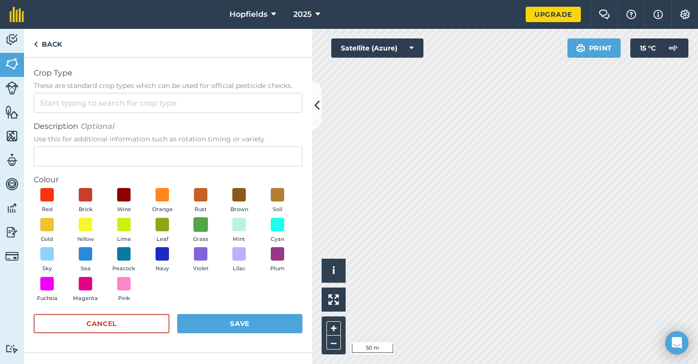
click at [201, 224] on span at bounding box center [201, 224] width 15 height 15
click at [240, 223] on span at bounding box center [239, 224] width 15 height 15
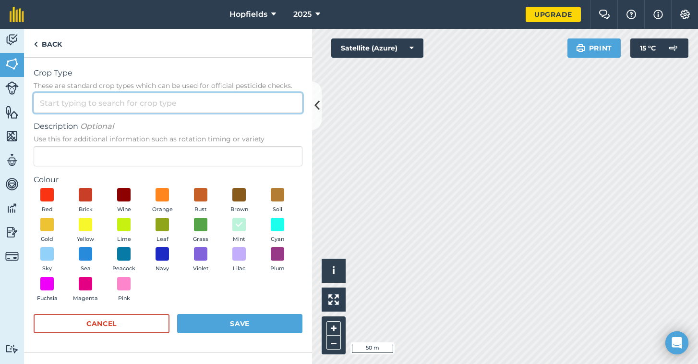
click at [159, 106] on input "Crop Type These are standard crop types which can be used for official pesticid…" at bounding box center [168, 103] width 269 height 20
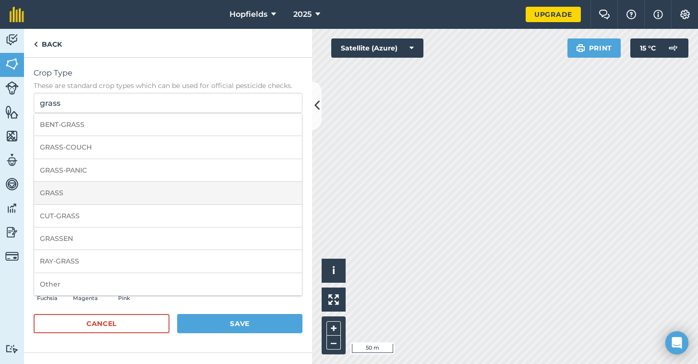
click at [67, 195] on li "GRASS" at bounding box center [168, 193] width 268 height 23
type input "GRASS"
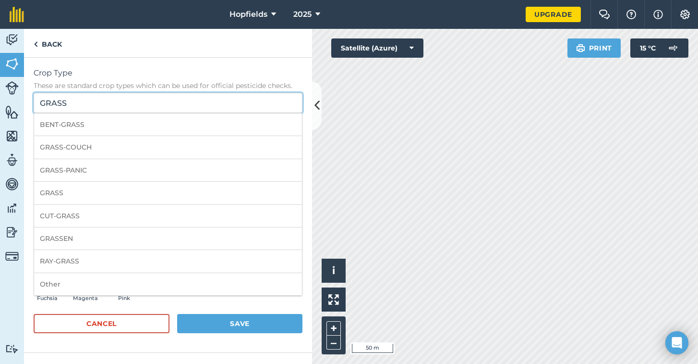
click at [95, 101] on input "GRASS" at bounding box center [168, 103] width 269 height 20
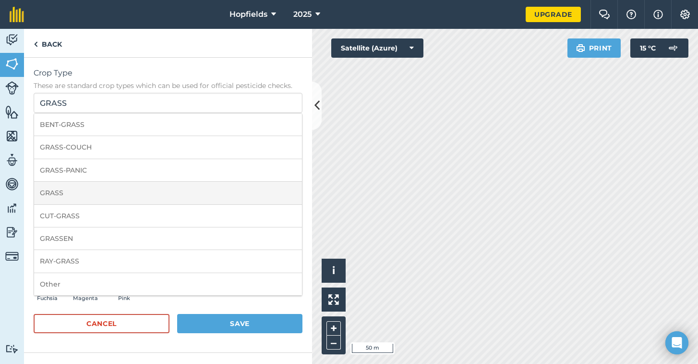
click at [70, 195] on li "GRASS" at bounding box center [168, 193] width 268 height 23
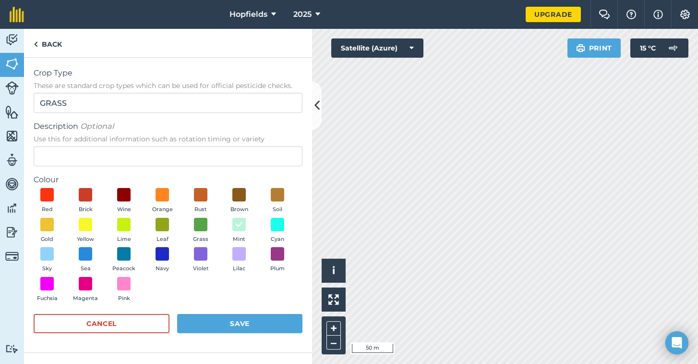
click at [232, 325] on button "Save" at bounding box center [239, 323] width 125 height 19
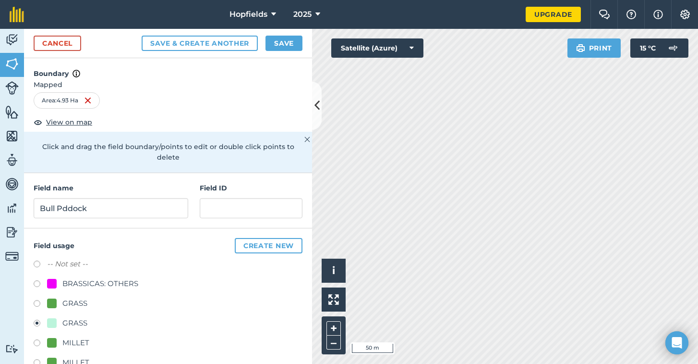
click at [281, 38] on button "Save" at bounding box center [284, 43] width 37 height 15
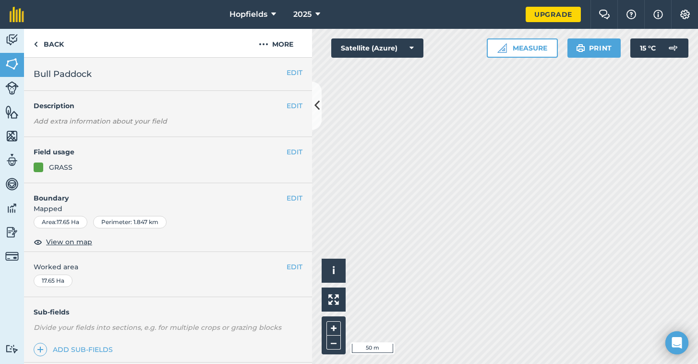
click at [289, 150] on button "EDIT" at bounding box center [295, 152] width 16 height 11
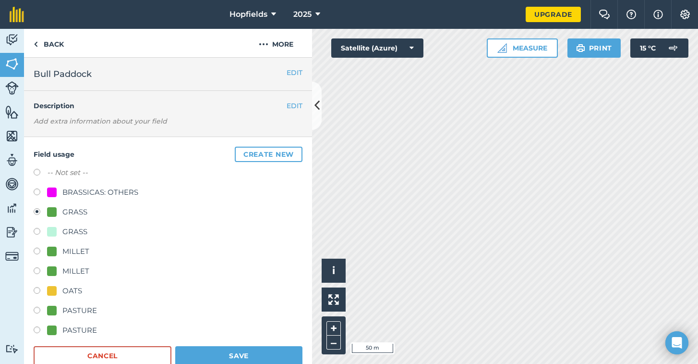
click at [75, 232] on div "GRASS" at bounding box center [74, 232] width 25 height 12
radio input "true"
radio input "false"
click at [233, 351] on button "Save" at bounding box center [238, 355] width 127 height 19
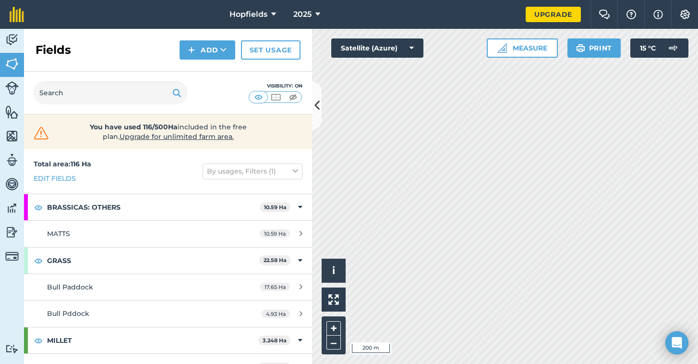
click at [218, 52] on button "Add" at bounding box center [208, 49] width 56 height 19
click at [207, 73] on link "Draw" at bounding box center [207, 71] width 53 height 21
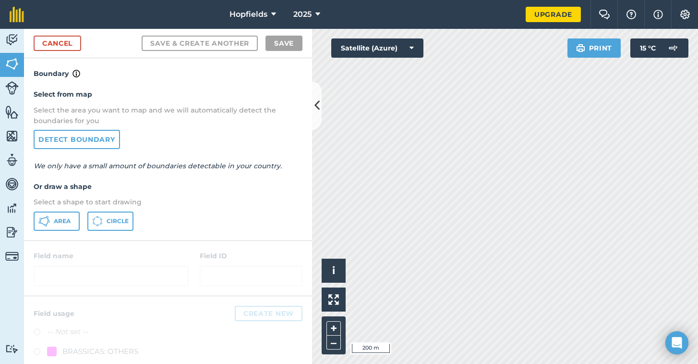
click at [60, 220] on span "Area" at bounding box center [62, 221] width 17 height 8
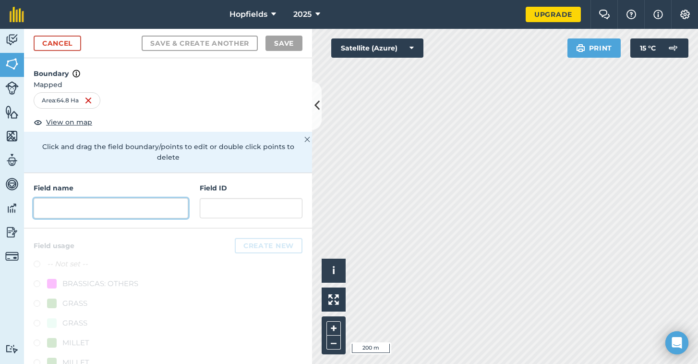
click at [81, 198] on input "text" at bounding box center [111, 208] width 155 height 20
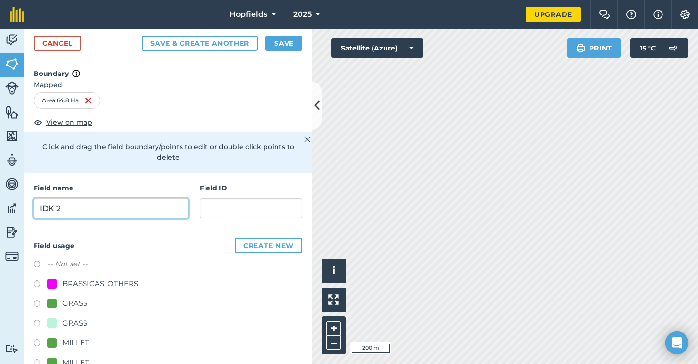
type input "IDK 2"
click at [250, 238] on button "Create new" at bounding box center [269, 245] width 68 height 15
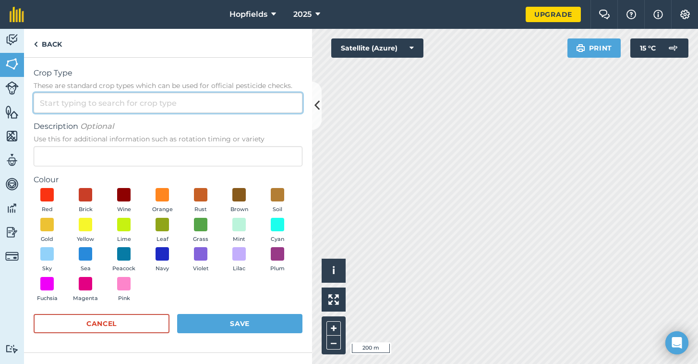
click at [84, 109] on input "Crop Type These are standard crop types which can be used for official pesticid…" at bounding box center [168, 103] width 269 height 20
type input "s"
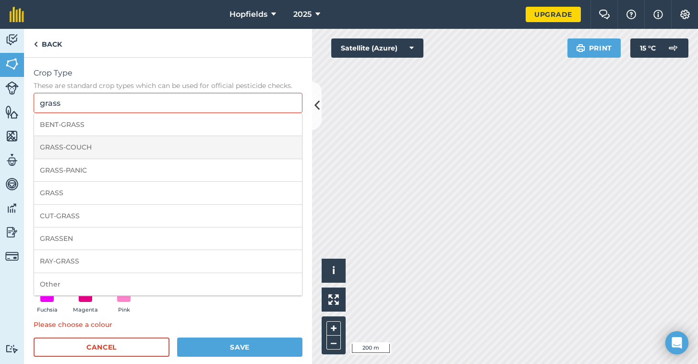
click at [95, 150] on li "GRASS-COUCH" at bounding box center [168, 147] width 268 height 23
type input "GRASS-COUCH"
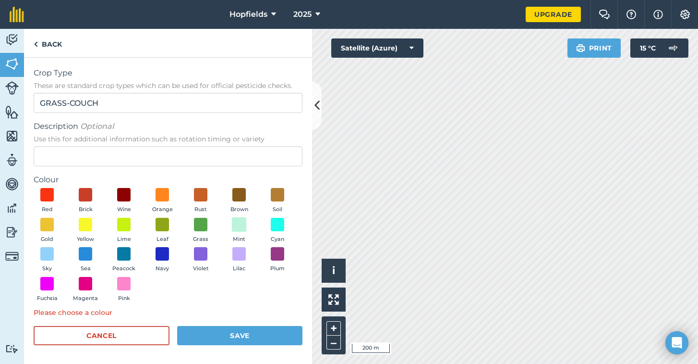
click at [240, 225] on span at bounding box center [239, 224] width 15 height 15
click at [238, 339] on button "Save" at bounding box center [239, 335] width 125 height 19
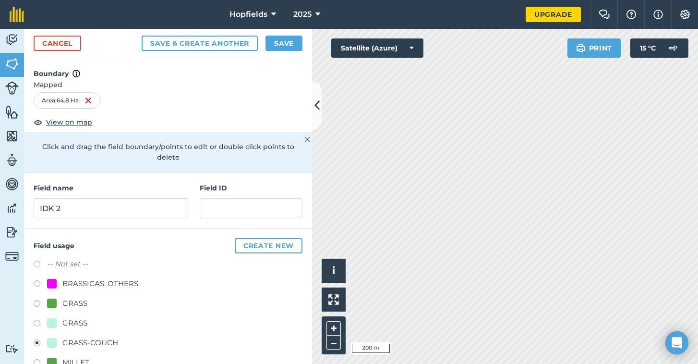
click at [285, 45] on button "Save" at bounding box center [284, 43] width 37 height 15
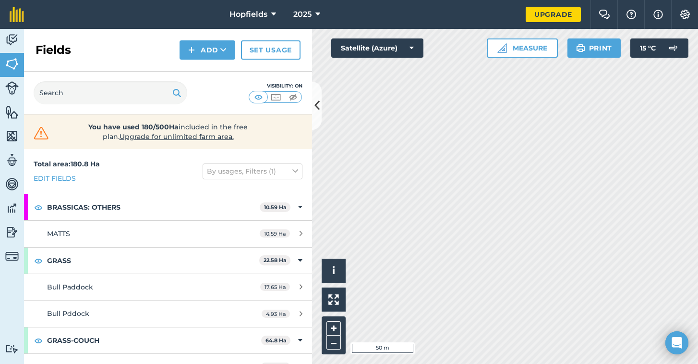
click at [214, 49] on button "Add" at bounding box center [208, 49] width 56 height 19
click at [208, 76] on link "Draw" at bounding box center [207, 71] width 53 height 21
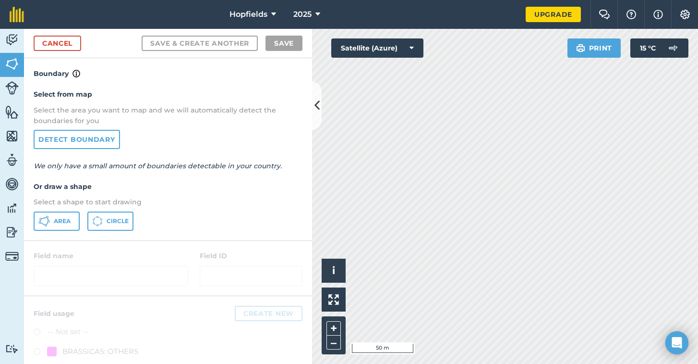
click at [57, 215] on button "Area" at bounding box center [57, 220] width 46 height 19
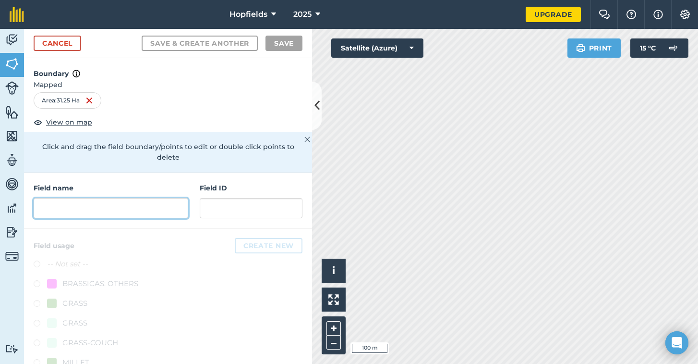
click at [60, 198] on input "text" at bounding box center [111, 208] width 155 height 20
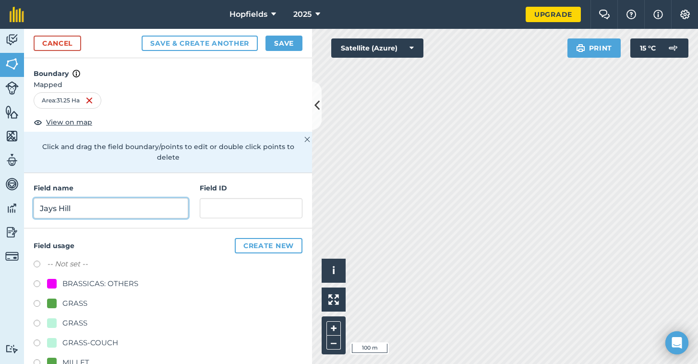
type input "Jays Hill"
click at [254, 238] on button "Create new" at bounding box center [269, 245] width 68 height 15
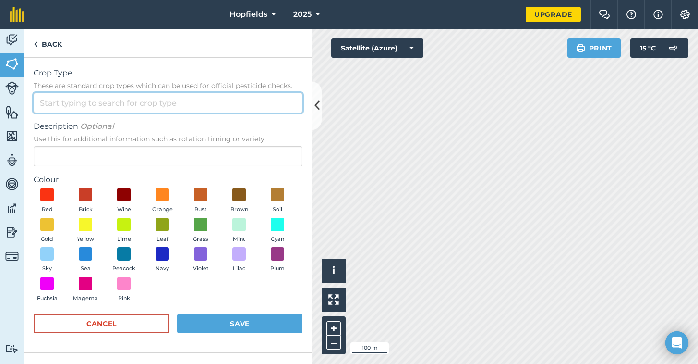
click at [77, 101] on input "Crop Type These are standard crop types which can be used for official pesticid…" at bounding box center [168, 103] width 269 height 20
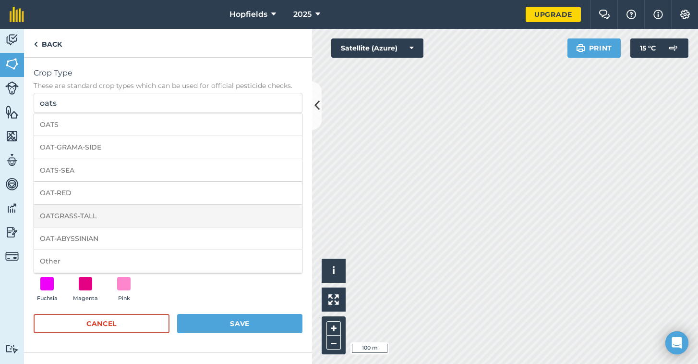
click at [55, 219] on li "OATGRASS-TALL" at bounding box center [168, 216] width 268 height 23
type input "OATGRASS-TALL"
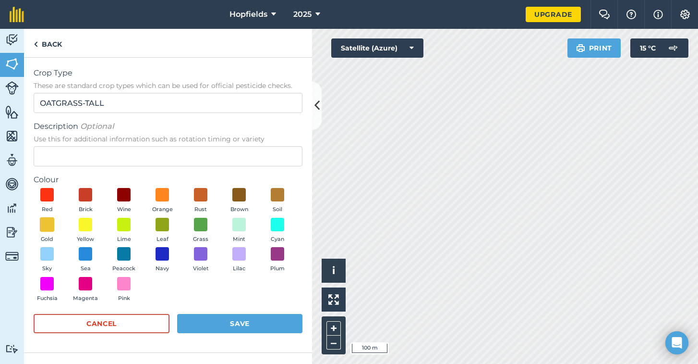
click at [49, 225] on span at bounding box center [47, 224] width 15 height 15
click at [202, 315] on button "Save" at bounding box center [239, 323] width 125 height 19
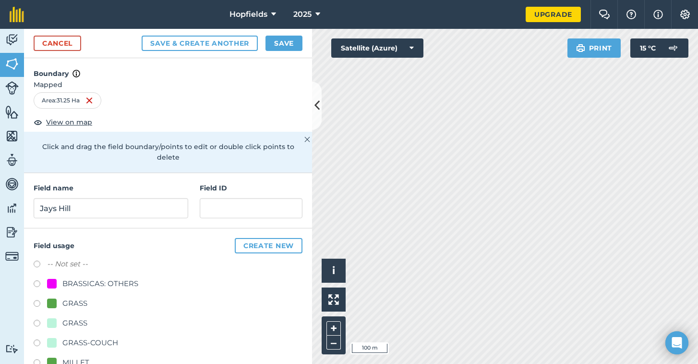
click at [279, 43] on button "Save" at bounding box center [284, 43] width 37 height 15
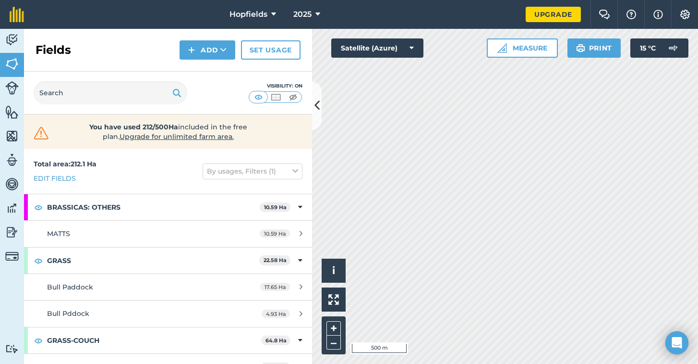
click at [195, 56] on button "Add" at bounding box center [208, 49] width 56 height 19
click at [194, 80] on link "Draw" at bounding box center [207, 71] width 53 height 21
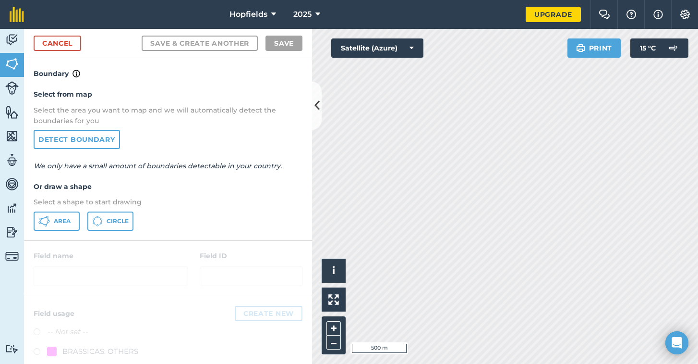
click at [67, 221] on span "Area" at bounding box center [62, 221] width 17 height 8
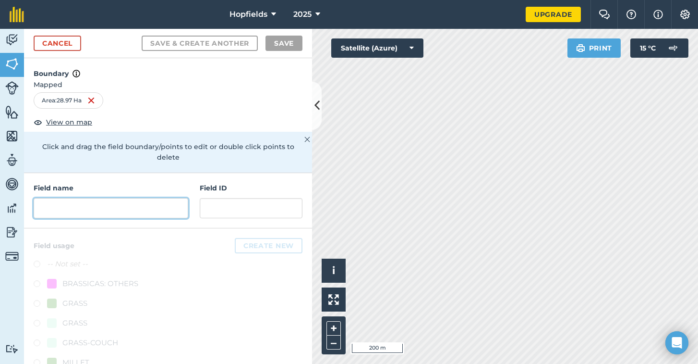
click at [60, 198] on input "text" at bounding box center [111, 208] width 155 height 20
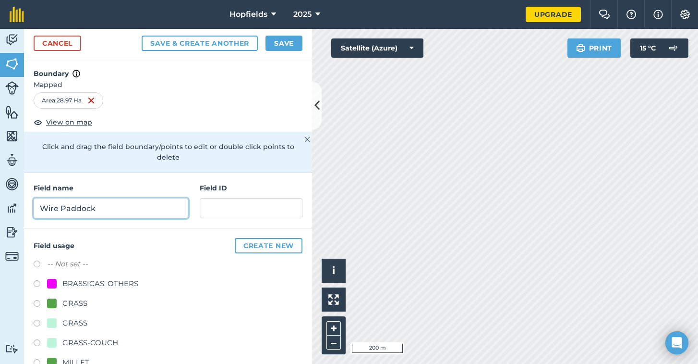
type input "Wire Paddock"
click at [235, 238] on button "Create new" at bounding box center [269, 245] width 68 height 15
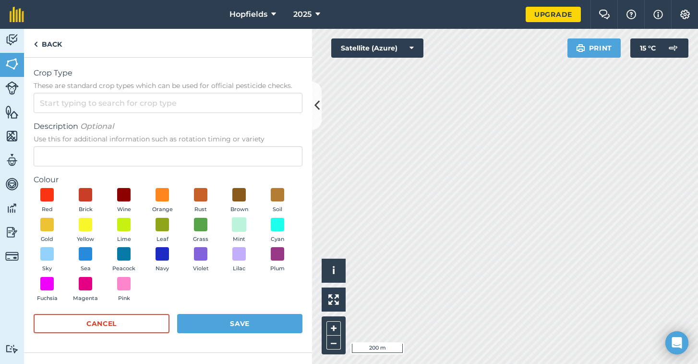
click at [241, 227] on span at bounding box center [239, 224] width 15 height 15
click at [165, 100] on input "Crop Type These are standard crop types which can be used for official pesticid…" at bounding box center [168, 103] width 269 height 20
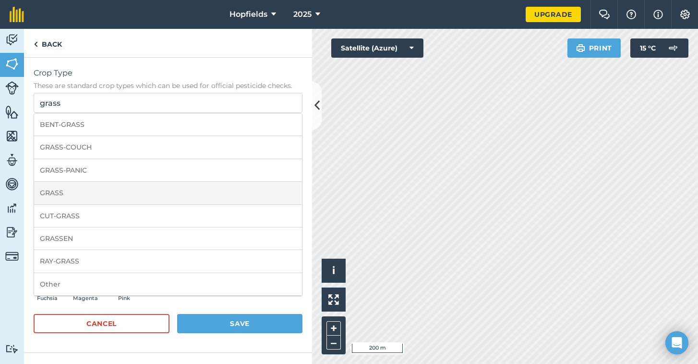
click at [65, 193] on li "GRASS" at bounding box center [168, 193] width 268 height 23
type input "GRASS"
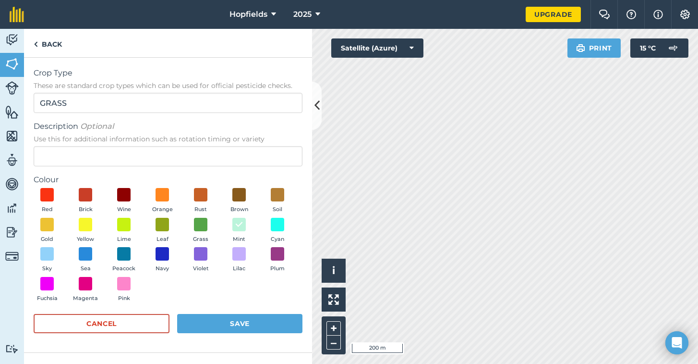
click at [264, 324] on button "Save" at bounding box center [239, 323] width 125 height 19
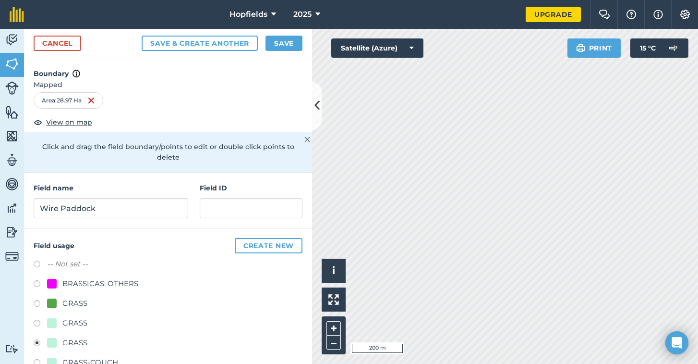
click at [283, 46] on button "Save" at bounding box center [284, 43] width 37 height 15
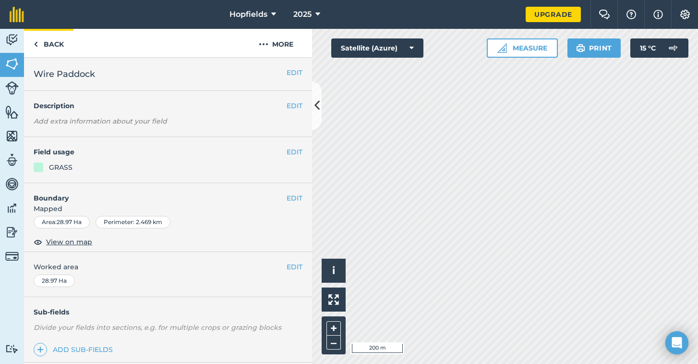
click at [56, 43] on link "Back" at bounding box center [48, 43] width 49 height 28
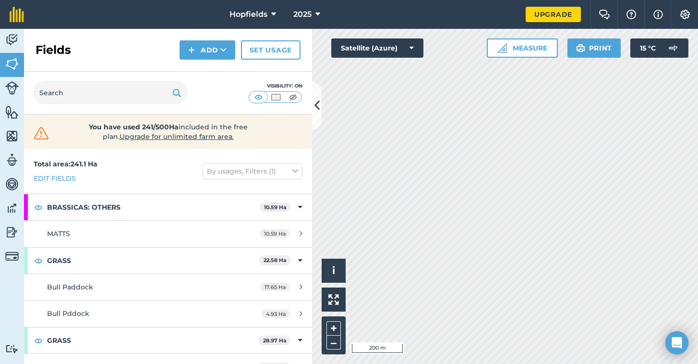
click at [195, 45] on img at bounding box center [191, 50] width 7 height 12
click at [201, 66] on link "Draw" at bounding box center [207, 71] width 53 height 21
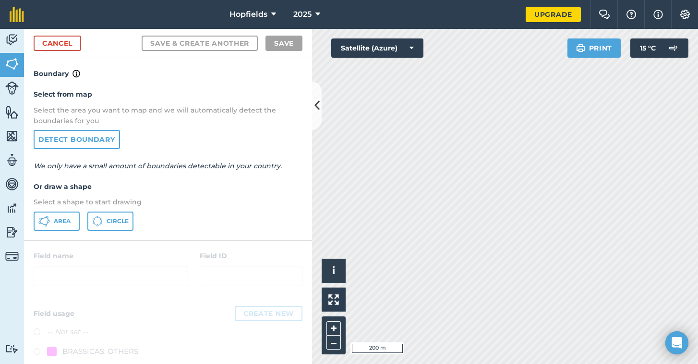
click at [47, 219] on icon at bounding box center [44, 221] width 12 height 12
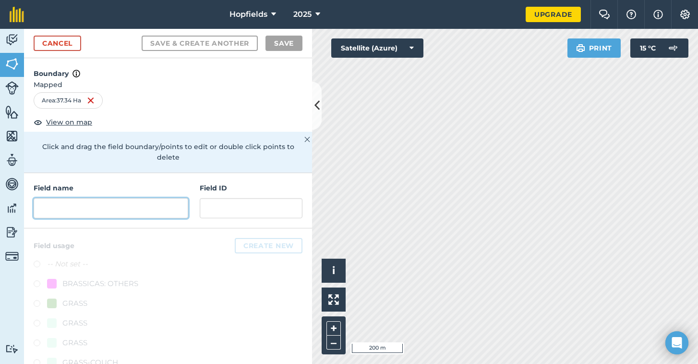
click at [95, 198] on input "text" at bounding box center [111, 208] width 155 height 20
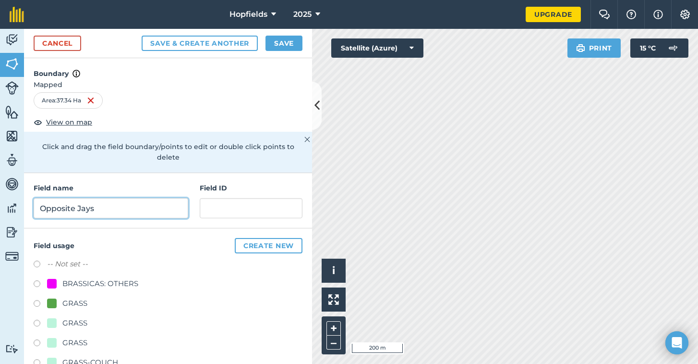
type input "Opposite Jays"
click at [237, 238] on button "Create new" at bounding box center [269, 245] width 68 height 15
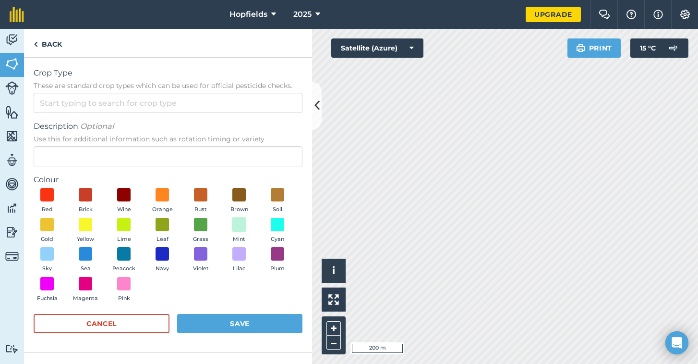
click at [241, 227] on span at bounding box center [239, 224] width 15 height 15
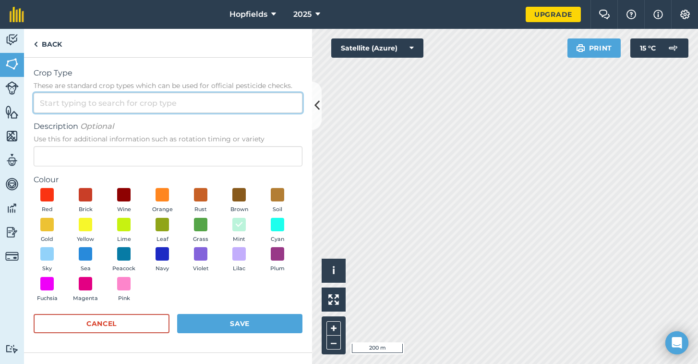
click at [176, 103] on input "Crop Type These are standard crop types which can be used for official pesticid…" at bounding box center [168, 103] width 269 height 20
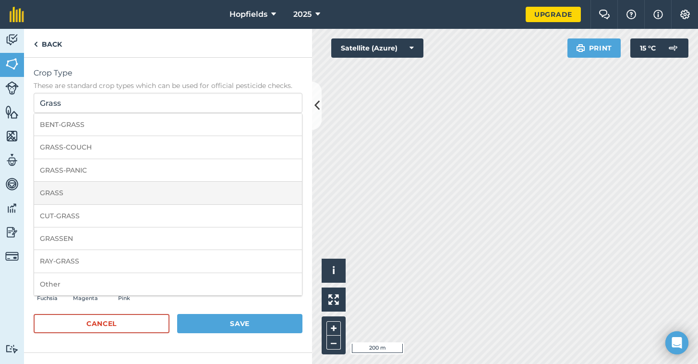
click at [74, 203] on li "GRASS" at bounding box center [168, 193] width 268 height 23
type input "GRASS"
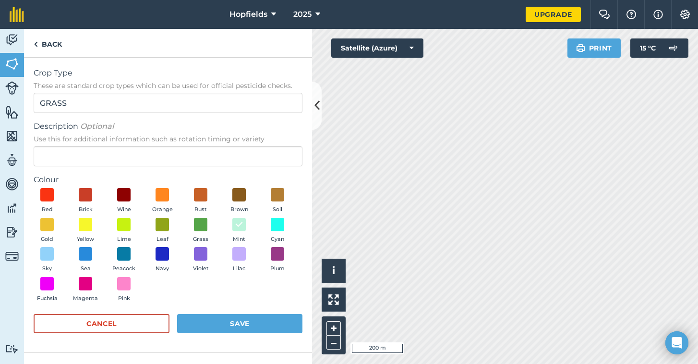
click at [193, 314] on button "Save" at bounding box center [239, 323] width 125 height 19
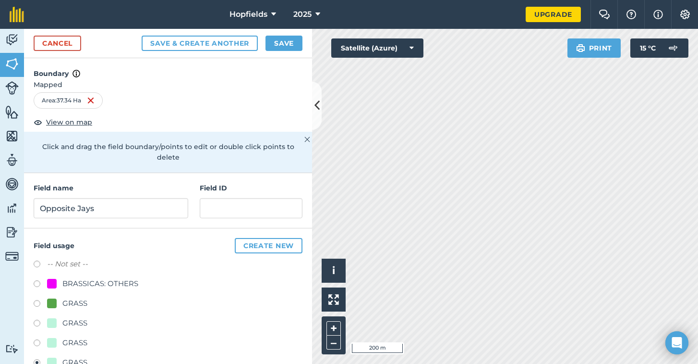
click at [282, 41] on button "Save" at bounding box center [284, 43] width 37 height 15
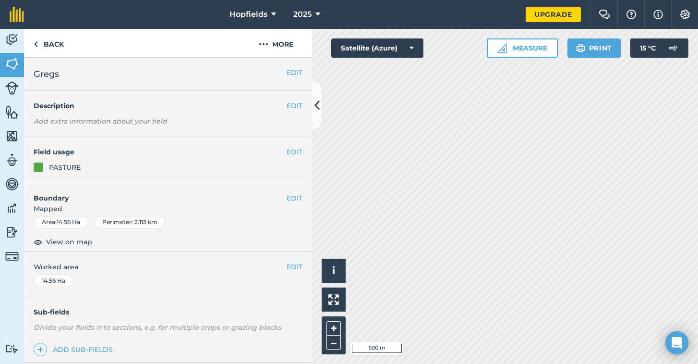
click at [74, 68] on h2 "Gregs" at bounding box center [160, 73] width 253 height 13
click at [70, 72] on h2 "Gregs" at bounding box center [160, 73] width 253 height 13
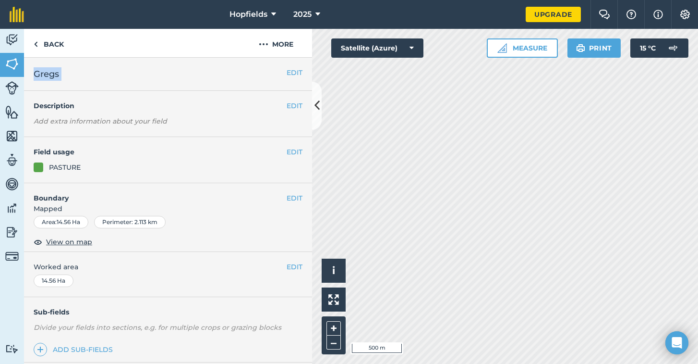
click at [292, 70] on button "EDIT" at bounding box center [295, 72] width 16 height 11
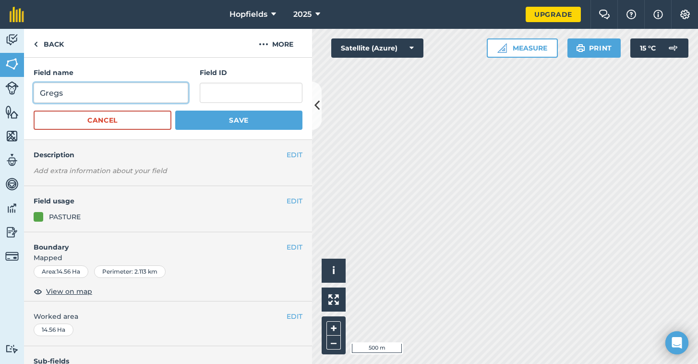
click at [75, 88] on input "Gregs" at bounding box center [111, 93] width 155 height 20
click at [59, 92] on input "Gregs" at bounding box center [111, 93] width 155 height 20
type input "Greggs"
click at [197, 123] on button "Save" at bounding box center [238, 119] width 127 height 19
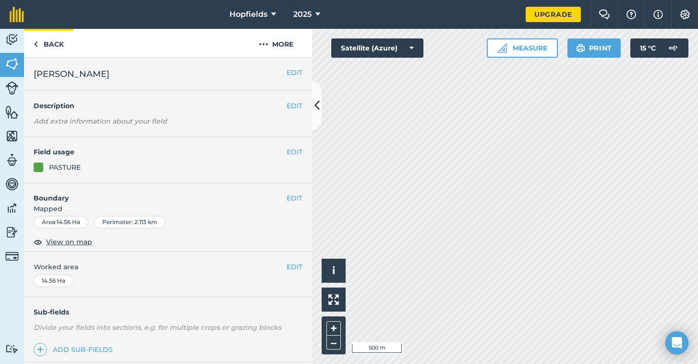
click at [61, 39] on link "Back" at bounding box center [48, 43] width 49 height 28
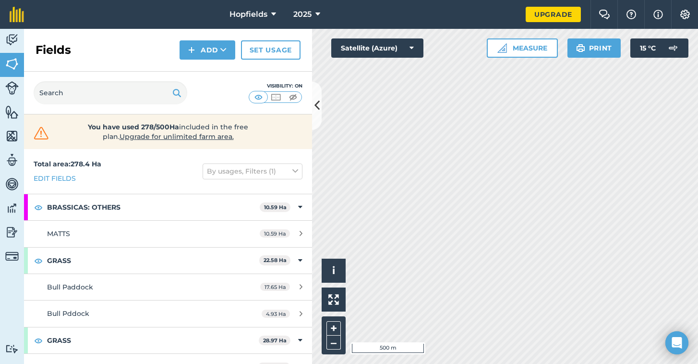
click at [626, 54] on div "Click to start drawing i © 2025 TomTom, Microsoft 500 m + – Satellite (Azure) M…" at bounding box center [505, 196] width 386 height 335
click at [319, 109] on icon at bounding box center [317, 105] width 5 height 17
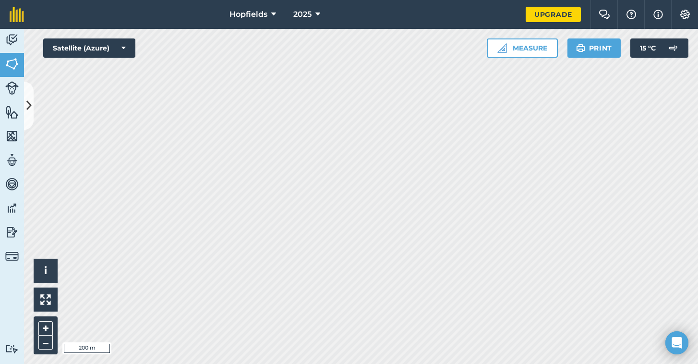
click at [540, 46] on div "Click to start drawing i © 2025 TomTom, Microsoft 200 m + – Satellite (Azure) M…" at bounding box center [361, 196] width 674 height 335
